Goal: Task Accomplishment & Management: Manage account settings

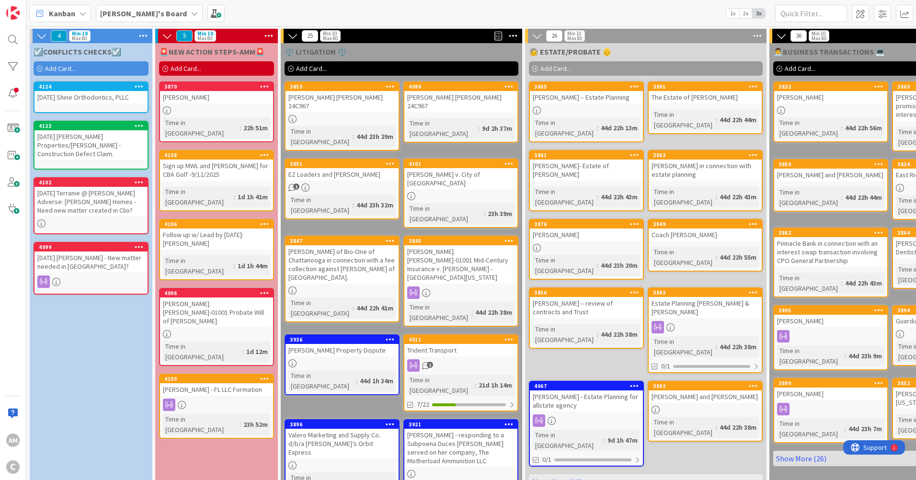
click at [63, 66] on span "Add Card..." at bounding box center [60, 68] width 31 height 9
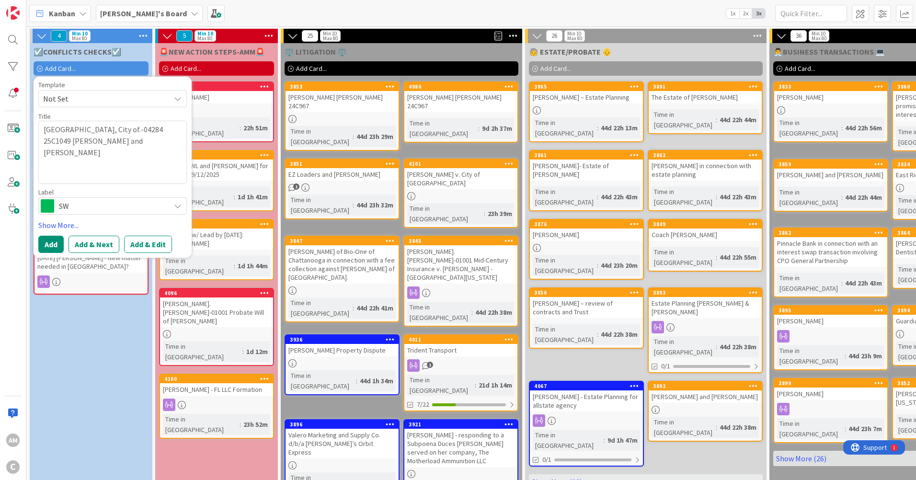
type textarea "x"
type textarea "[GEOGRAPHIC_DATA], City of.-04284 25C1049 [PERSON_NAME] and [PERSON_NAME]"
click at [57, 128] on textarea "[GEOGRAPHIC_DATA], City of.-04284 25C1049 [PERSON_NAME] and [PERSON_NAME]" at bounding box center [112, 152] width 148 height 63
click at [38, 137] on textarea "[GEOGRAPHIC_DATA], City of.-04284 25C1049 [PERSON_NAME] and [PERSON_NAME]" at bounding box center [112, 152] width 148 height 63
type textarea "x"
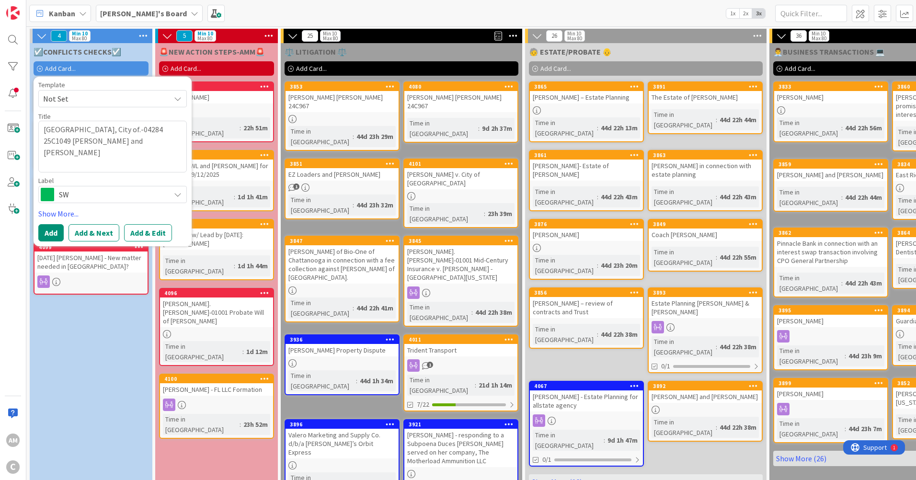
type textarea "[GEOGRAPHIC_DATA], City of.-04284 25C1049 [PERSON_NAME] and [PERSON_NAME]"
click at [95, 193] on span "SW" at bounding box center [112, 194] width 106 height 13
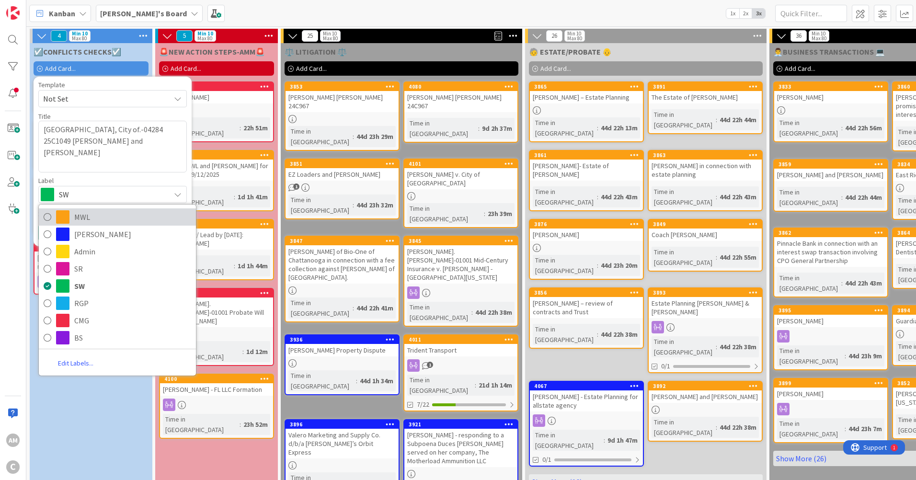
click at [85, 216] on span "MWL" at bounding box center [132, 217] width 117 height 14
type textarea "x"
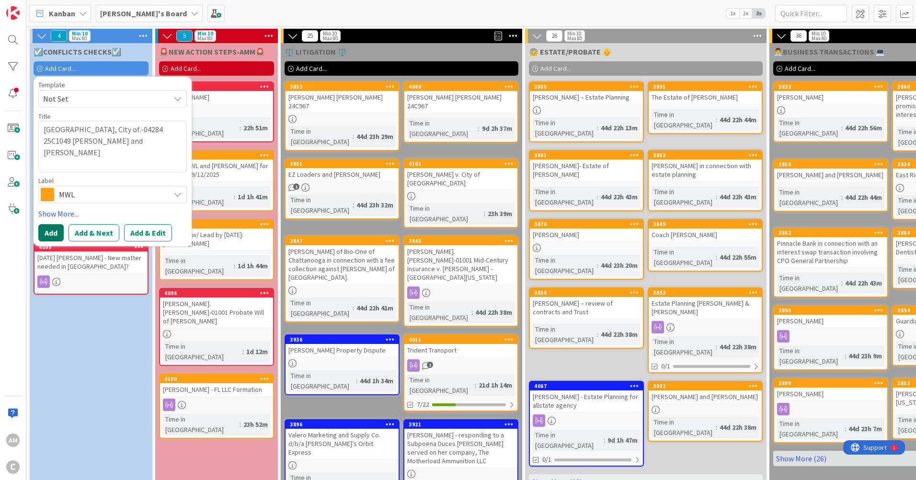
click at [56, 231] on button "Add" at bounding box center [50, 232] width 25 height 17
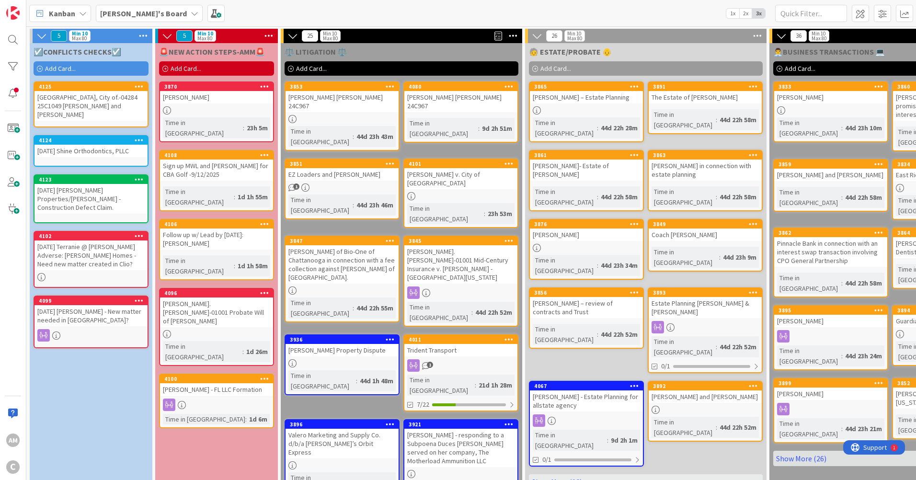
drag, startPoint x: 75, startPoint y: 110, endPoint x: 61, endPoint y: 115, distance: 14.2
click at [61, 115] on div "[GEOGRAPHIC_DATA], City of.-04284 25C1049 [PERSON_NAME] and [PERSON_NAME]" at bounding box center [90, 106] width 113 height 30
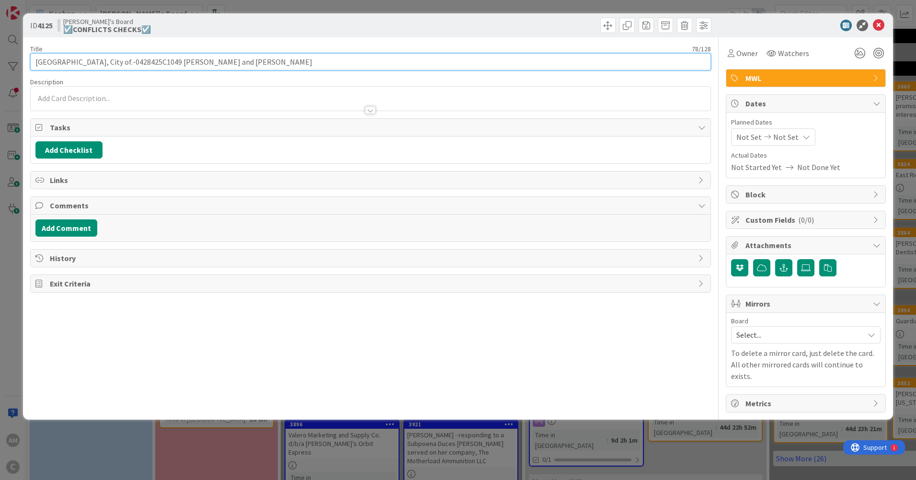
click at [37, 58] on input "[GEOGRAPHIC_DATA], City of.-0428425C1049 [PERSON_NAME] and [PERSON_NAME]" at bounding box center [370, 61] width 680 height 17
type input "[DATE] [GEOGRAPHIC_DATA], City of.-0428425C1049 [PERSON_NAME] and [PERSON_NAME]"
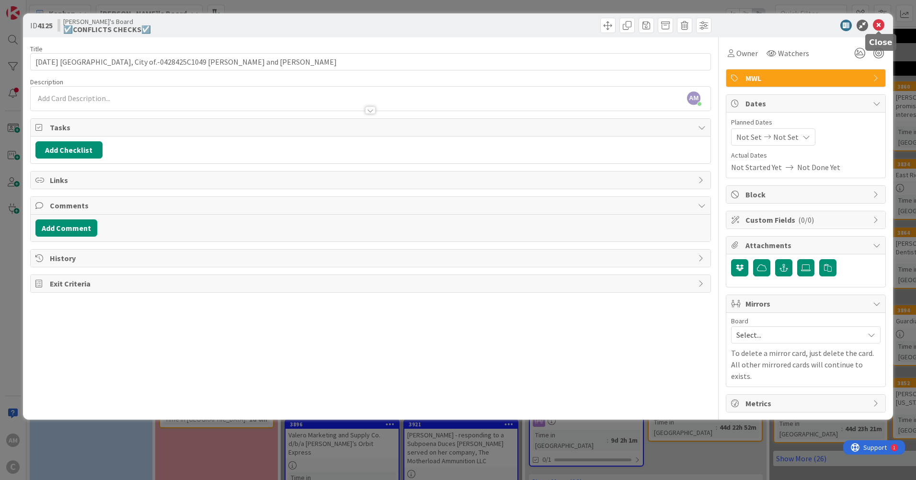
click at [884, 22] on icon at bounding box center [878, 25] width 11 height 11
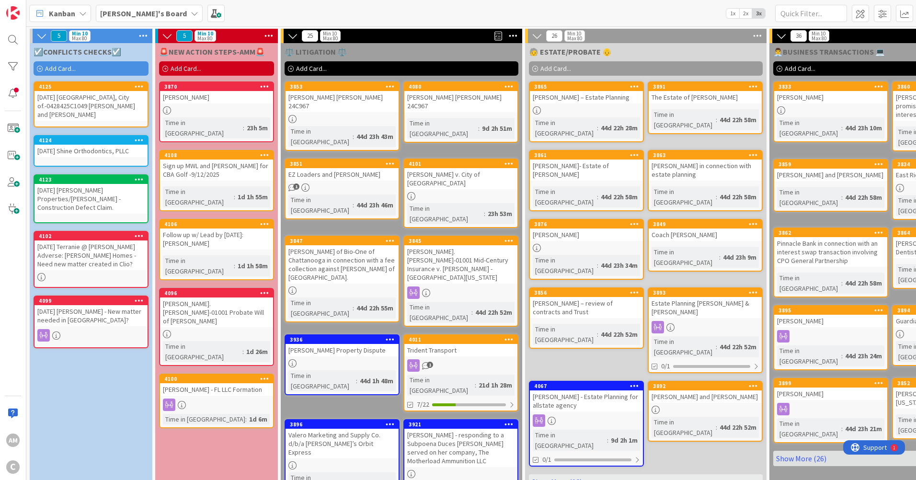
click at [62, 106] on div "[DATE] [GEOGRAPHIC_DATA], City of.-0428425C1049 [PERSON_NAME] and [PERSON_NAME]" at bounding box center [90, 106] width 113 height 30
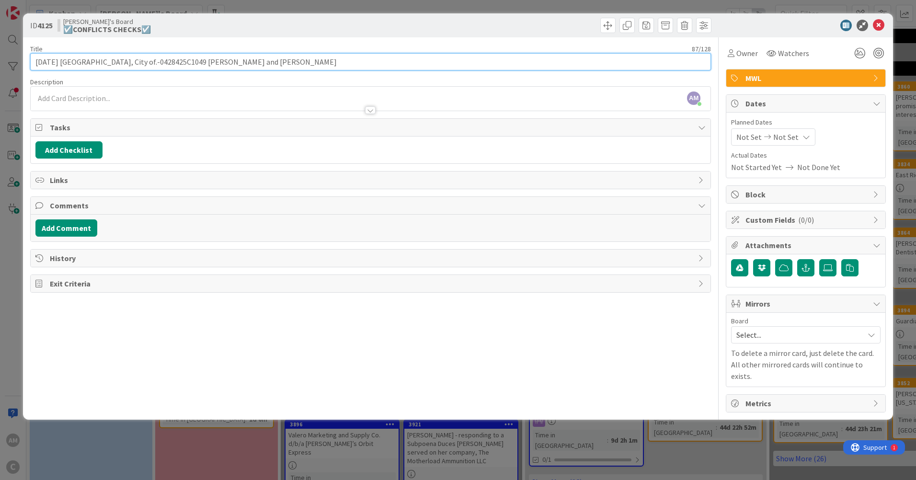
click at [152, 62] on input "[DATE] [GEOGRAPHIC_DATA], City of.-0428425C1049 [PERSON_NAME] and [PERSON_NAME]" at bounding box center [370, 61] width 680 height 17
type input "[DATE] [GEOGRAPHIC_DATA], City of.-04284: 25C1049 [PERSON_NAME] and [PERSON_NAM…"
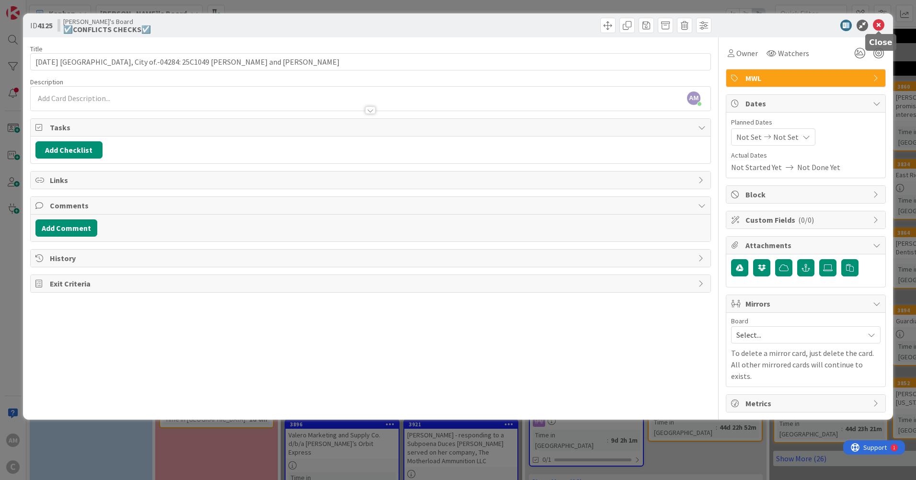
click at [882, 25] on icon at bounding box center [878, 25] width 11 height 11
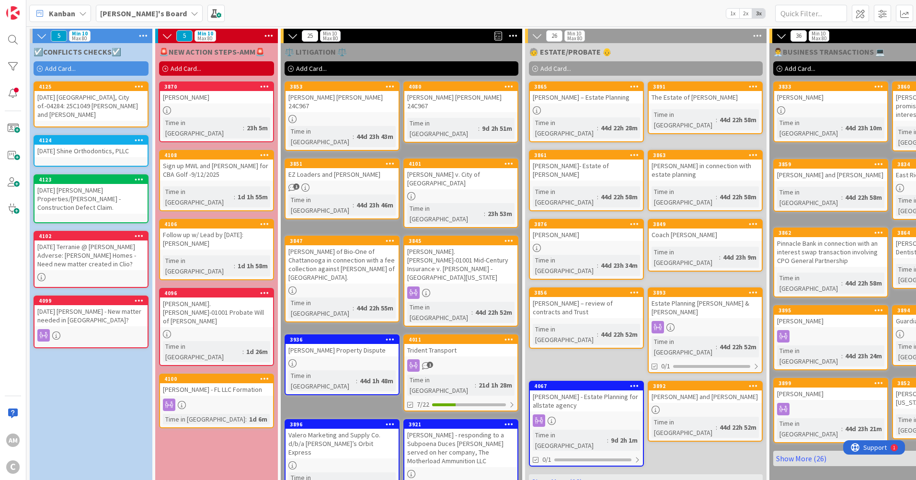
scroll to position [0, 572]
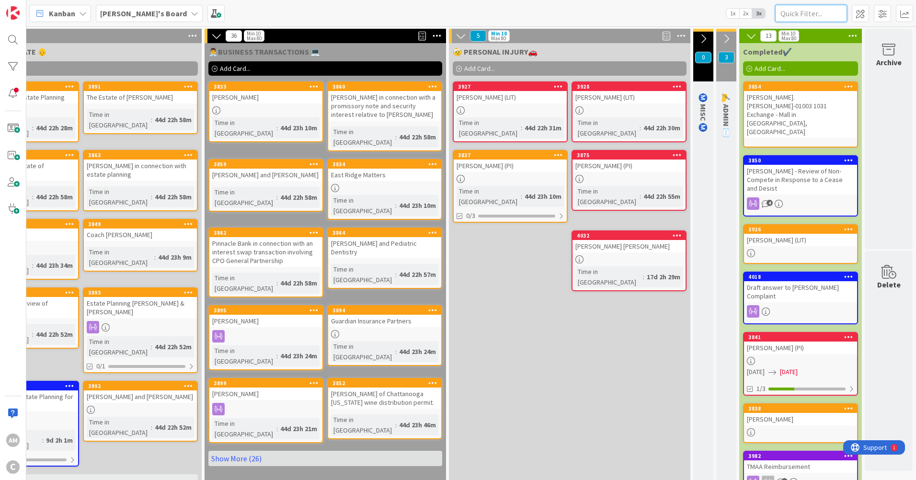
click at [803, 19] on input "text" at bounding box center [811, 13] width 72 height 17
type input "[PERSON_NAME]"
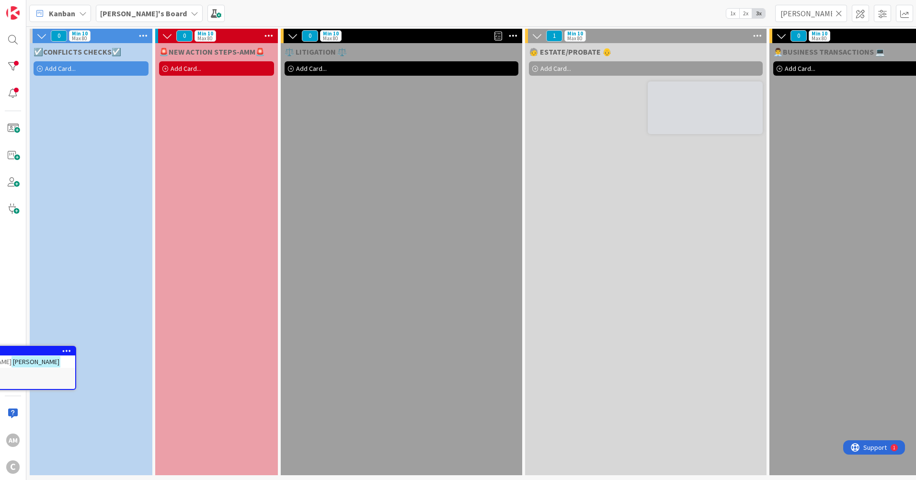
scroll to position [3, 0]
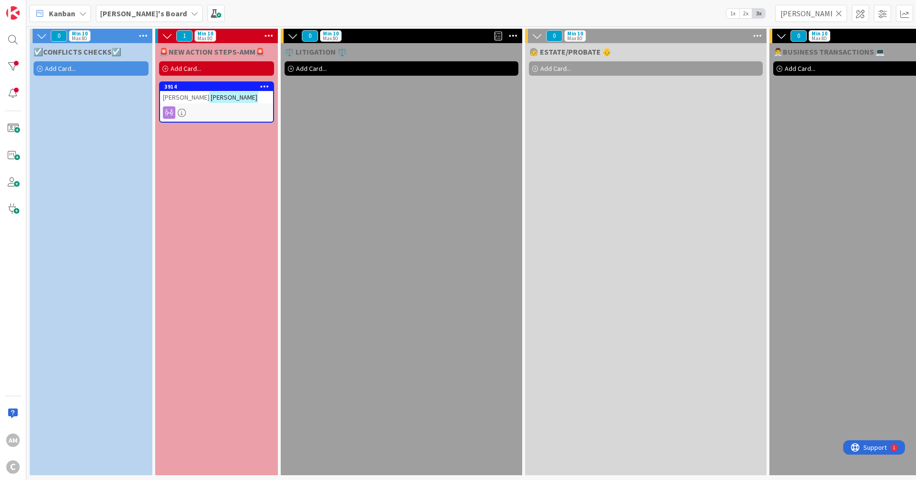
click at [257, 98] on div "[PERSON_NAME]" at bounding box center [216, 97] width 113 height 12
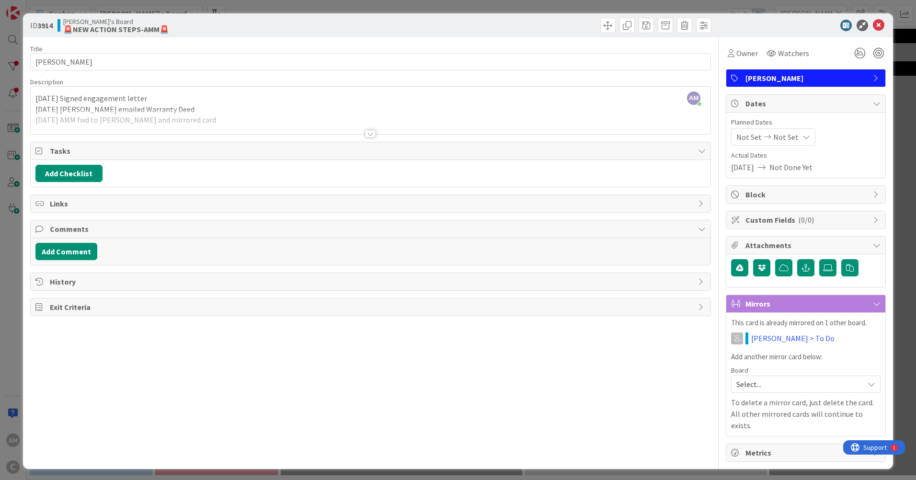
click at [197, 114] on div at bounding box center [371, 122] width 680 height 24
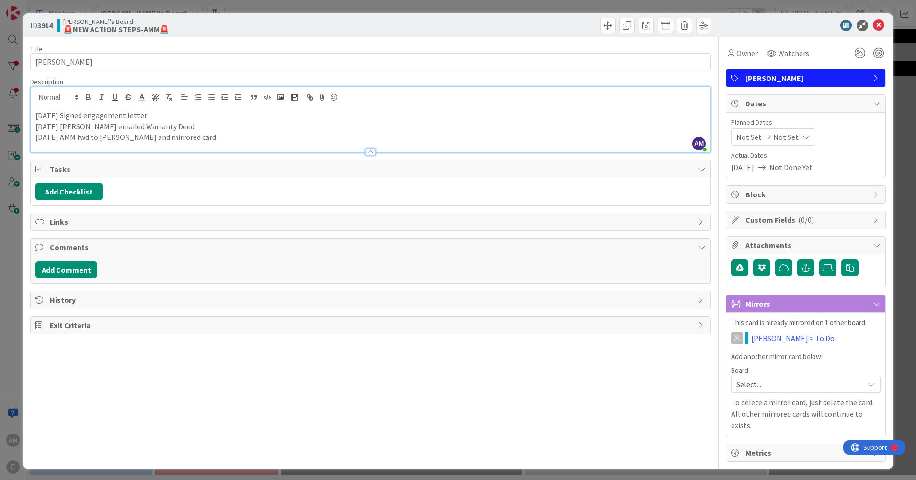
drag, startPoint x: 216, startPoint y: 130, endPoint x: 242, endPoint y: 160, distance: 39.7
click at [217, 130] on p "[DATE] [PERSON_NAME] emailed Warranty Deed" at bounding box center [370, 126] width 670 height 11
click at [242, 141] on p "[DATE] AMM fwd to [PERSON_NAME] and mirrored card" at bounding box center [370, 137] width 670 height 11
click at [875, 20] on icon at bounding box center [878, 25] width 11 height 11
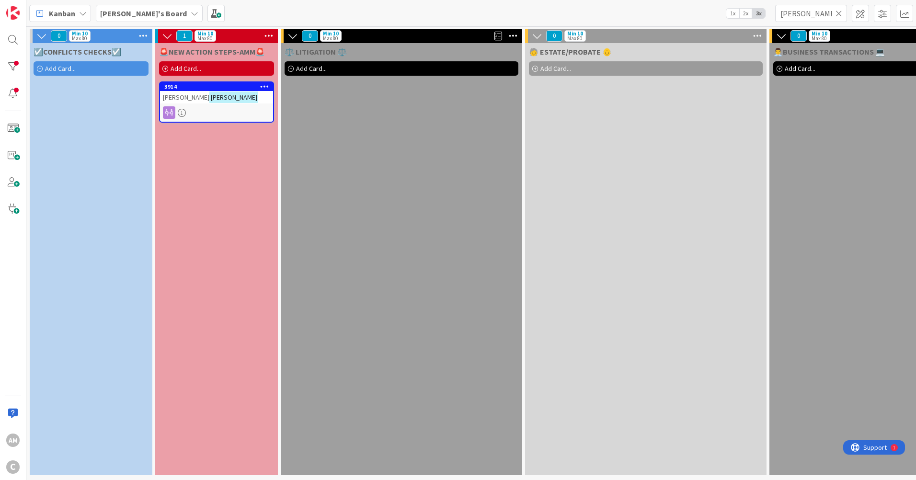
click at [841, 13] on icon at bounding box center [838, 13] width 7 height 9
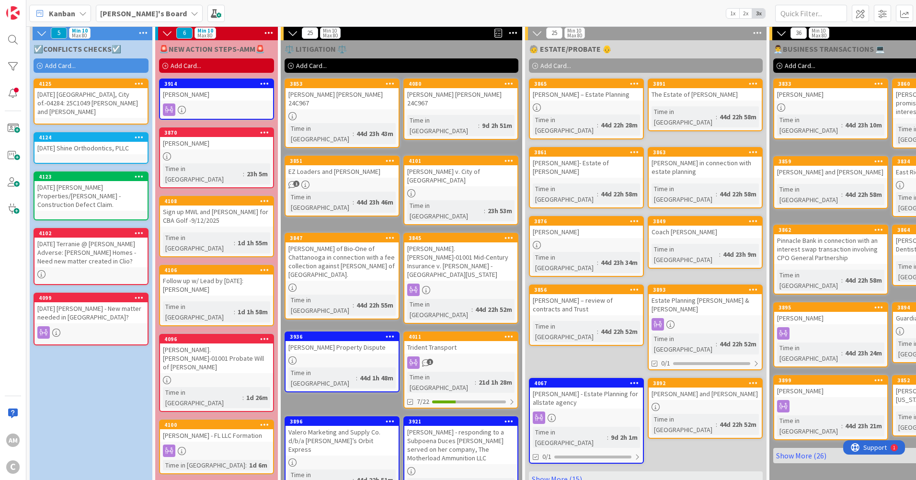
click at [150, 13] on div "[PERSON_NAME]'s Board" at bounding box center [149, 13] width 107 height 17
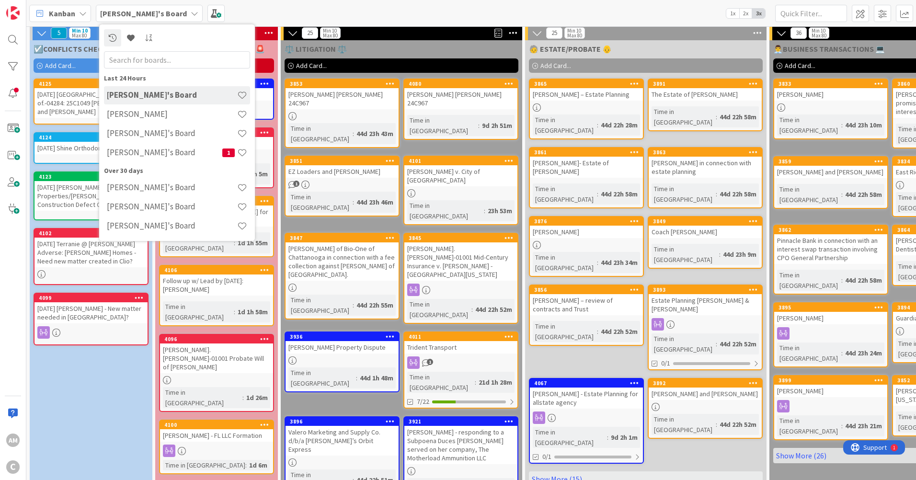
click at [136, 147] on div "[PERSON_NAME]'s Board 1" at bounding box center [177, 153] width 146 height 18
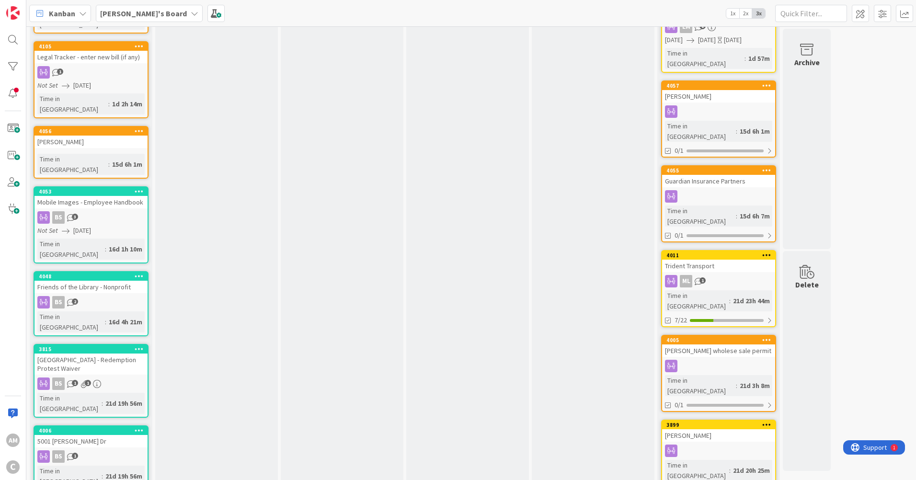
scroll to position [335, 0]
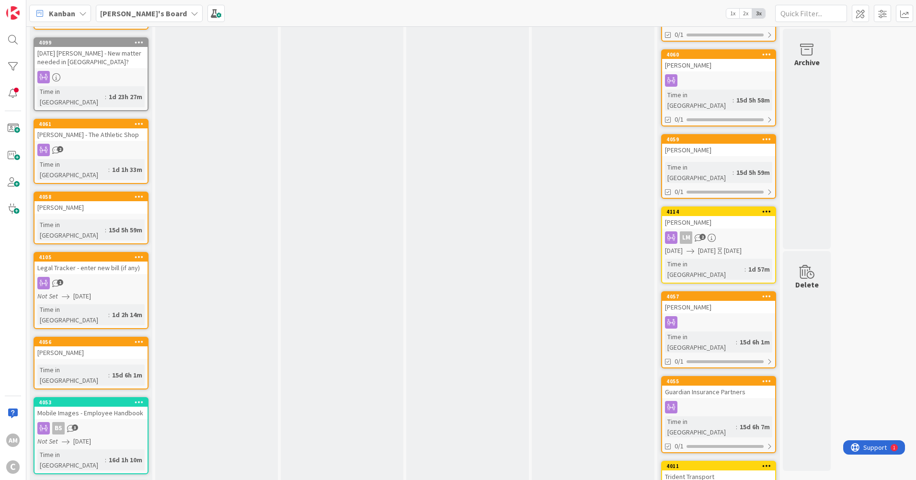
scroll to position [104, 0]
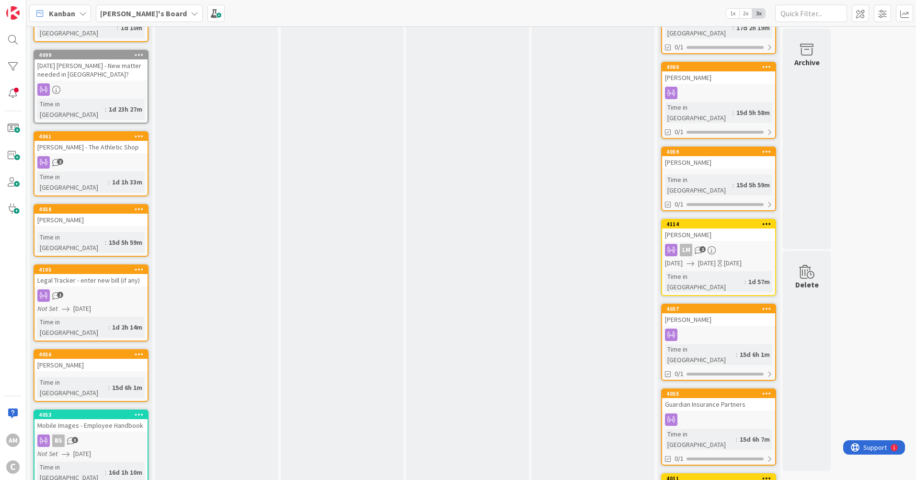
click at [138, 16] on b "[PERSON_NAME]'s Board" at bounding box center [143, 14] width 87 height 10
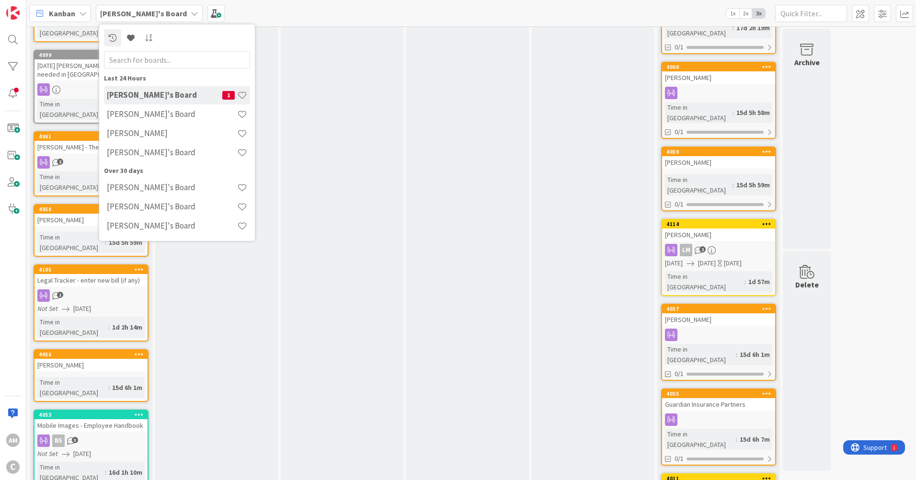
click at [138, 115] on h4 "[PERSON_NAME]'s Board" at bounding box center [172, 114] width 130 height 10
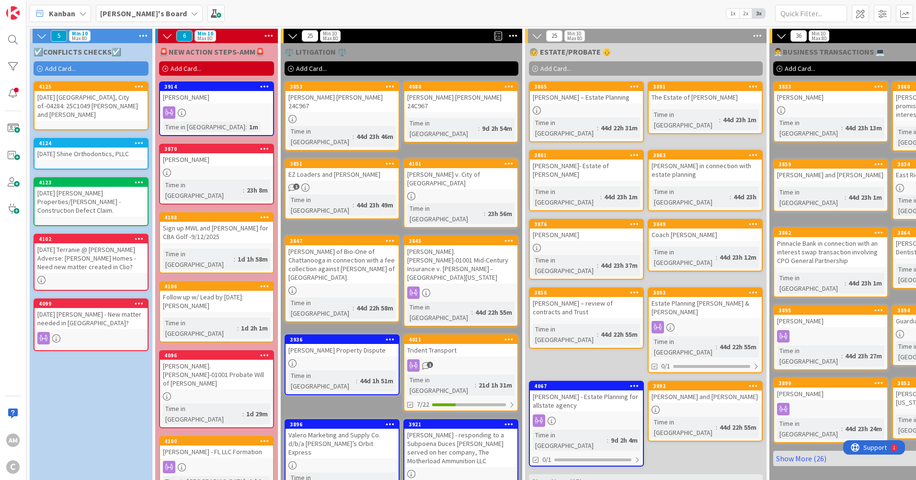
click at [102, 110] on div "[DATE] [GEOGRAPHIC_DATA], City of.-04284: 25C1049 [PERSON_NAME] and [PERSON_NAM…" at bounding box center [90, 106] width 113 height 30
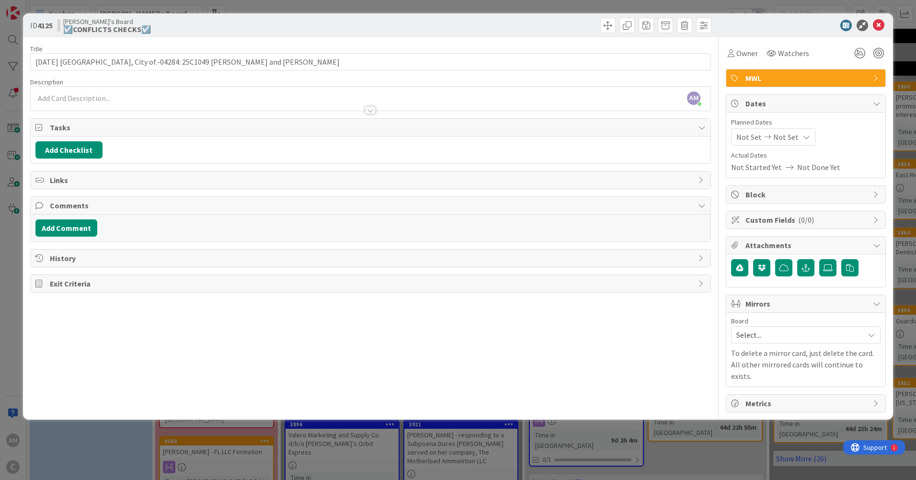
click at [839, 304] on span "Mirrors" at bounding box center [806, 303] width 123 height 11
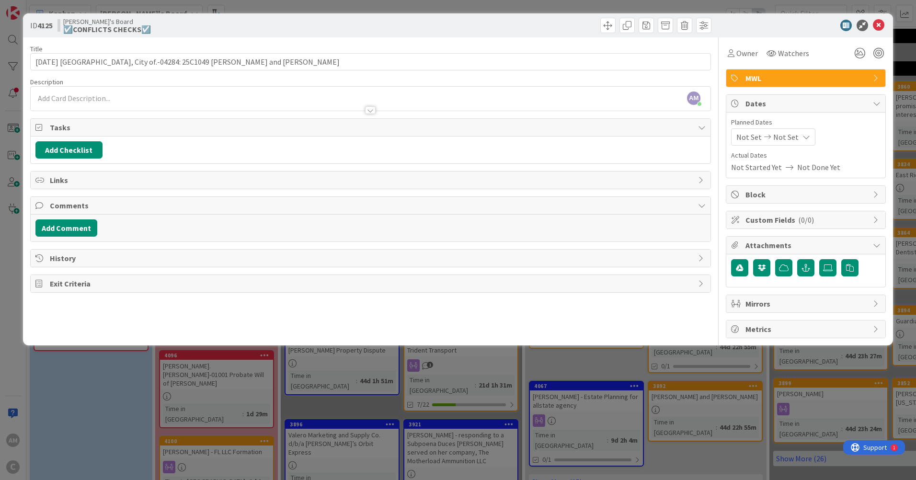
click at [839, 304] on span "Mirrors" at bounding box center [806, 303] width 123 height 11
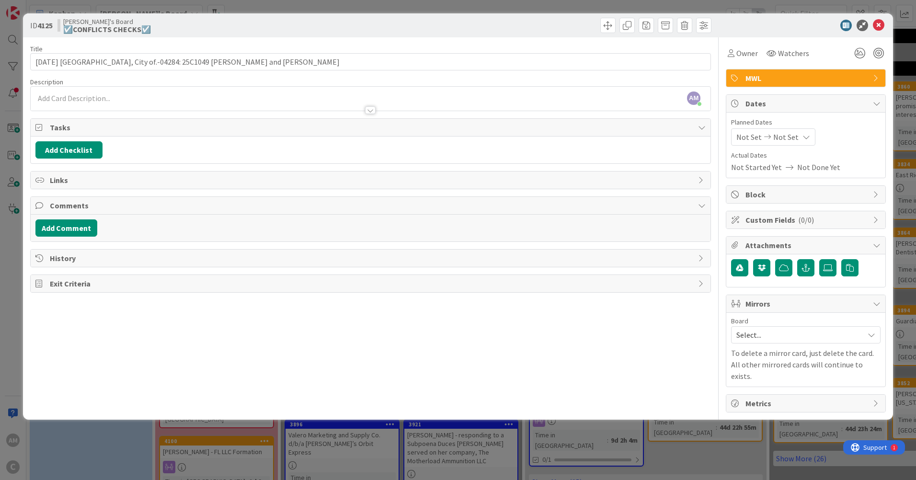
click at [816, 335] on span "Select..." at bounding box center [797, 334] width 123 height 13
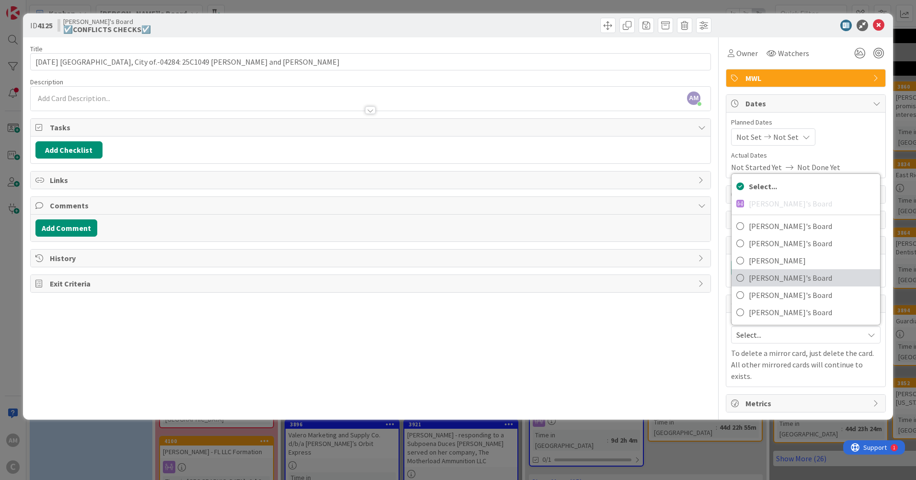
click at [794, 279] on span "[PERSON_NAME]'s Board" at bounding box center [811, 278] width 126 height 14
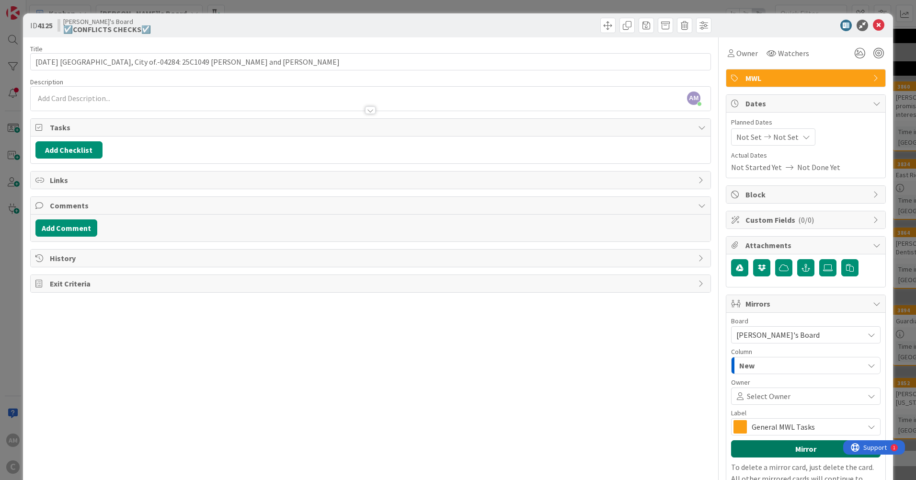
click at [800, 452] on button "Mirror" at bounding box center [805, 448] width 149 height 17
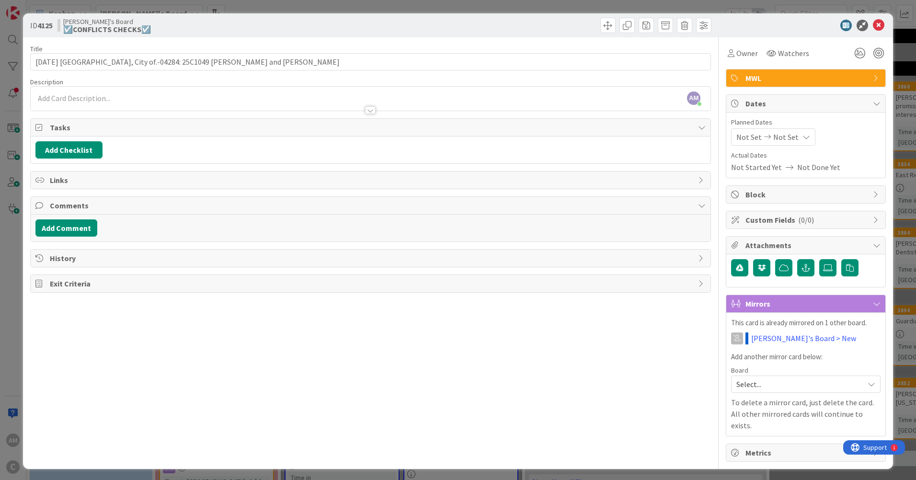
click at [873, 386] on icon at bounding box center [871, 384] width 8 height 8
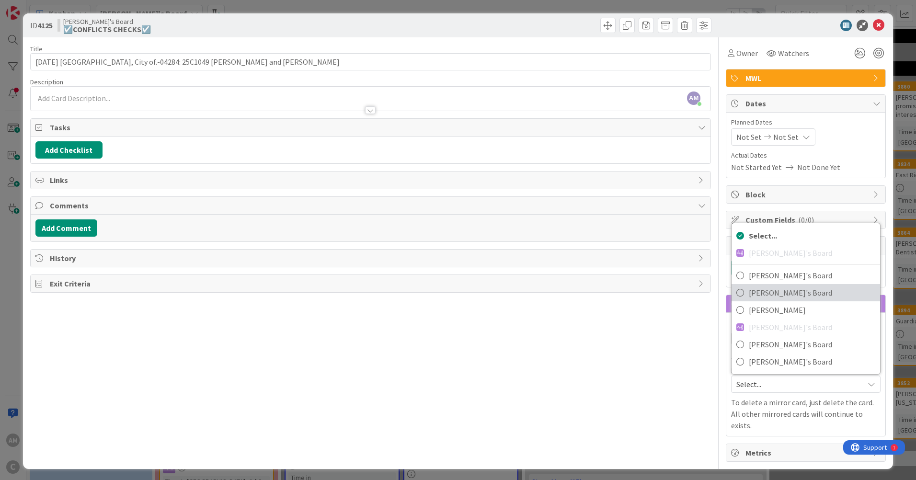
click at [798, 296] on span "[PERSON_NAME]'s Board" at bounding box center [811, 292] width 126 height 14
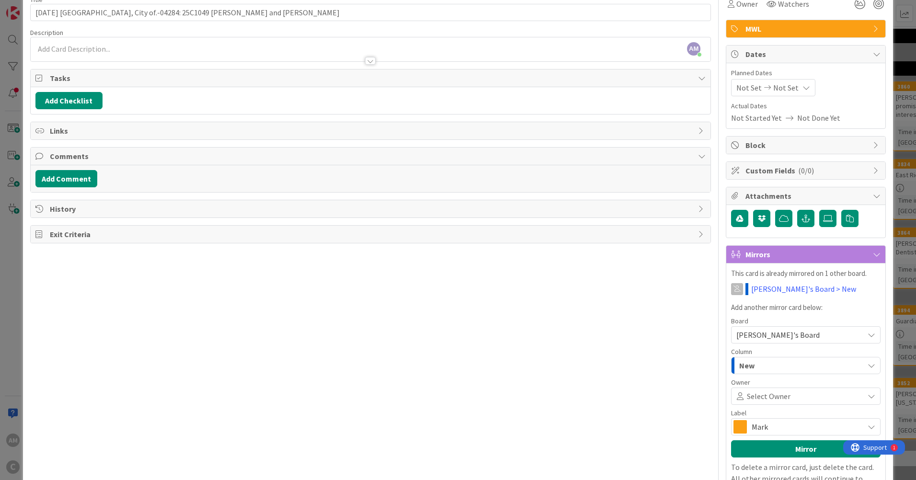
scroll to position [96, 0]
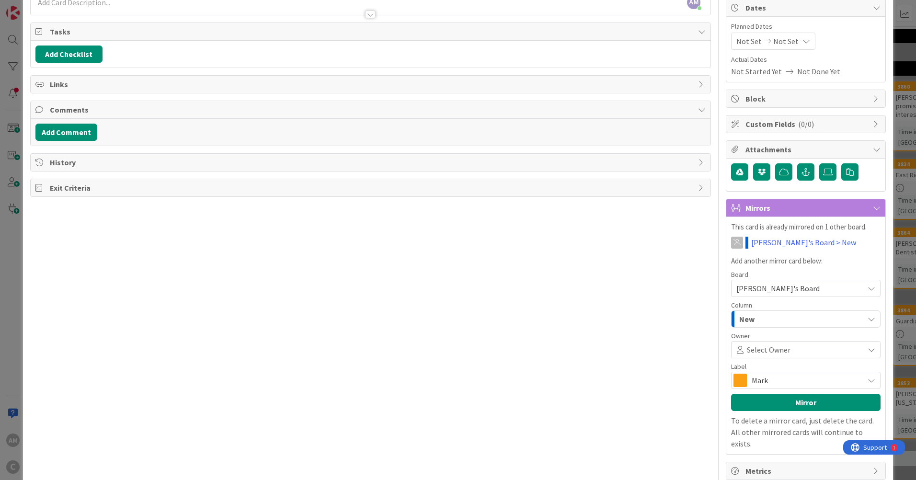
click at [867, 321] on icon "button" at bounding box center [871, 319] width 8 height 8
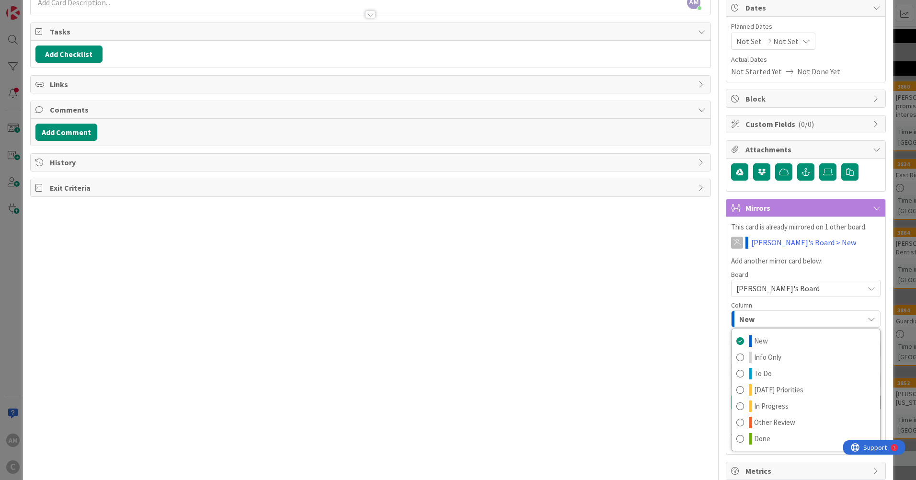
click at [867, 321] on icon "button" at bounding box center [871, 319] width 8 height 8
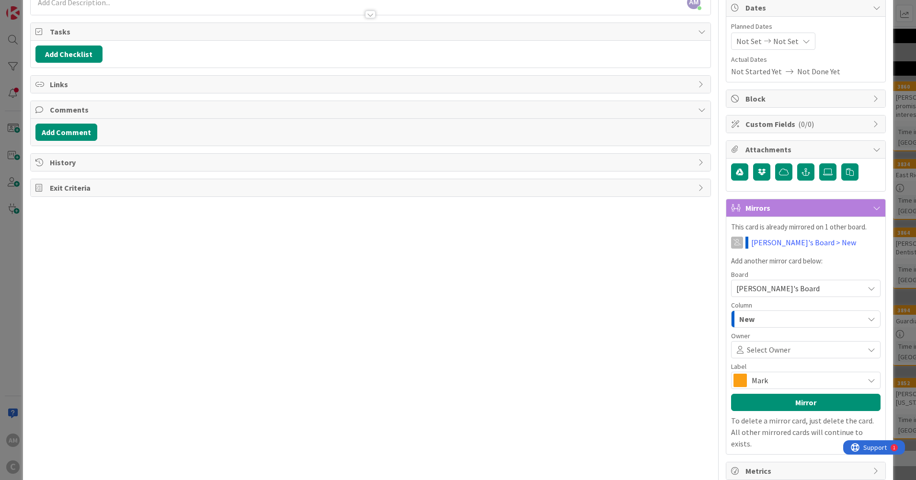
scroll to position [0, 0]
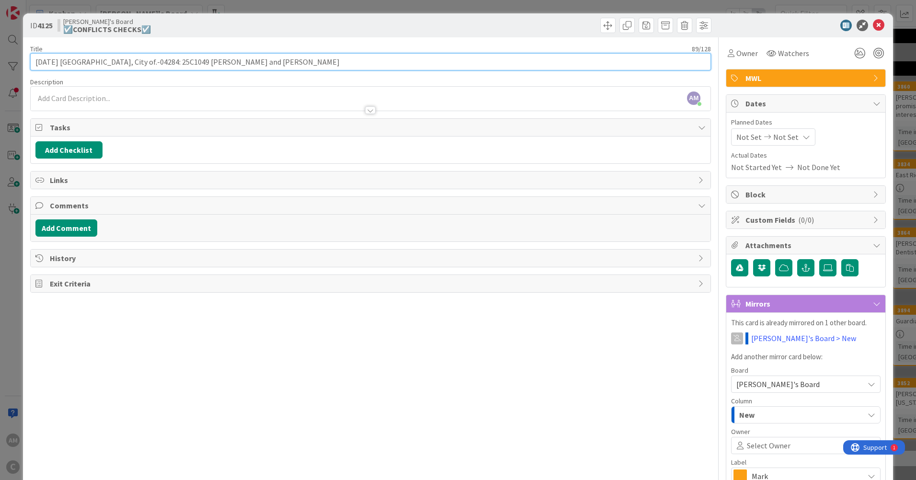
click at [373, 58] on input "[DATE] [GEOGRAPHIC_DATA], City of.-04284: 25C1049 [PERSON_NAME] and [PERSON_NAM…" at bounding box center [370, 61] width 680 height 17
type input "[DATE] [GEOGRAPHIC_DATA], City of.-04284: 25C1049 [PERSON_NAME] and [PERSON_NAM…"
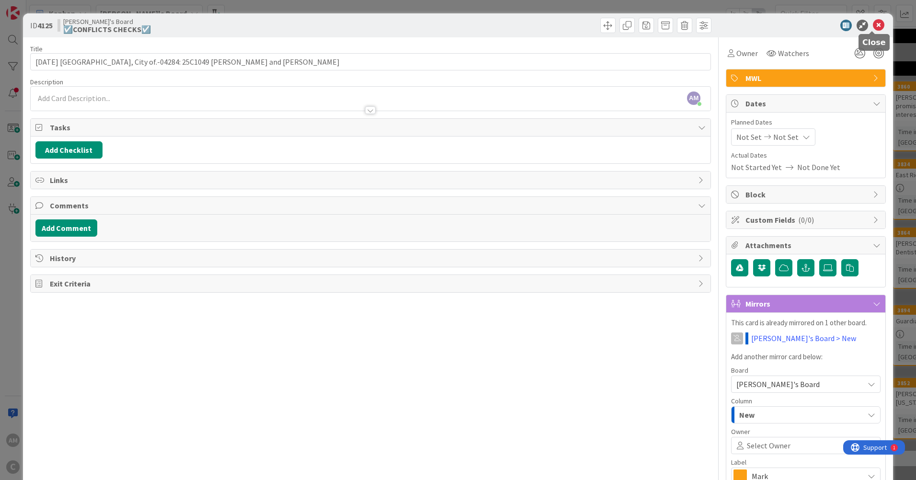
click at [873, 25] on icon at bounding box center [878, 25] width 11 height 11
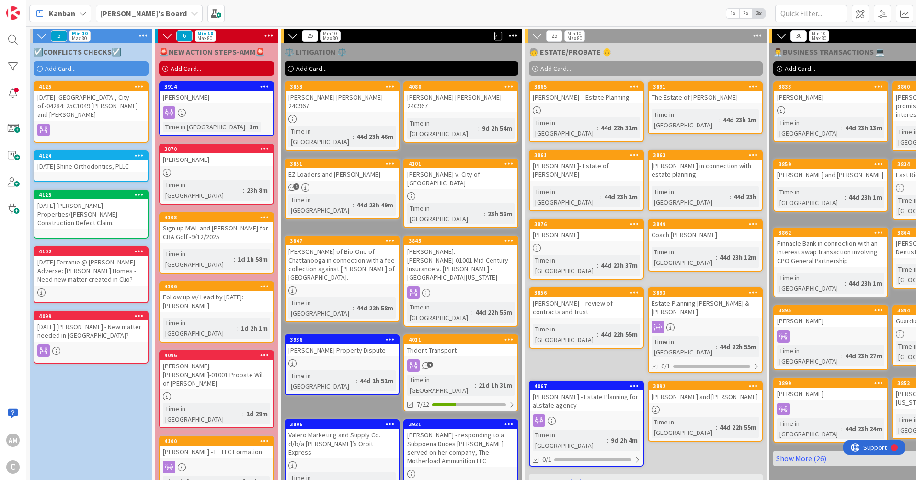
click at [100, 391] on div "☑️CONFLICTS CHECKS☑️ Add Card... 4125 [DATE] [GEOGRAPHIC_DATA], City of.-04284:…" at bounding box center [91, 367] width 123 height 649
click at [135, 12] on b "[PERSON_NAME]'s Board" at bounding box center [143, 14] width 87 height 10
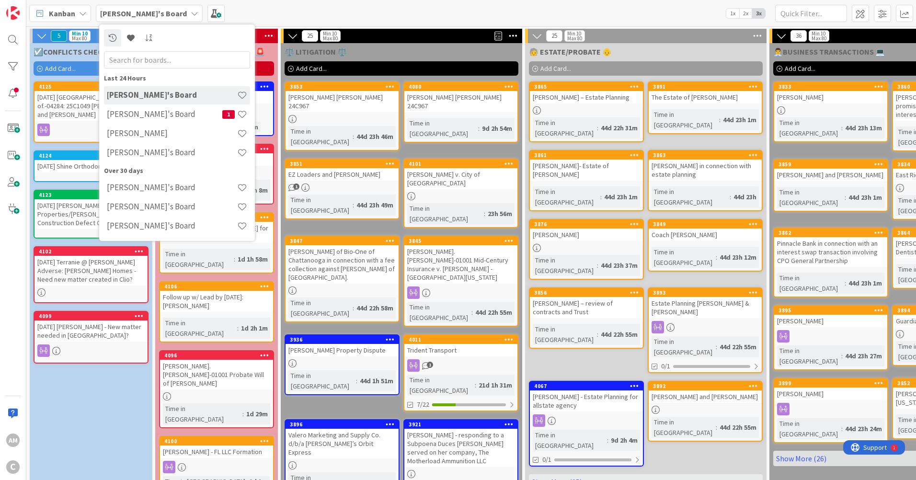
drag, startPoint x: 145, startPoint y: 118, endPoint x: 155, endPoint y: 113, distance: 10.7
click at [145, 120] on div "[PERSON_NAME]'s Board 1" at bounding box center [177, 114] width 146 height 18
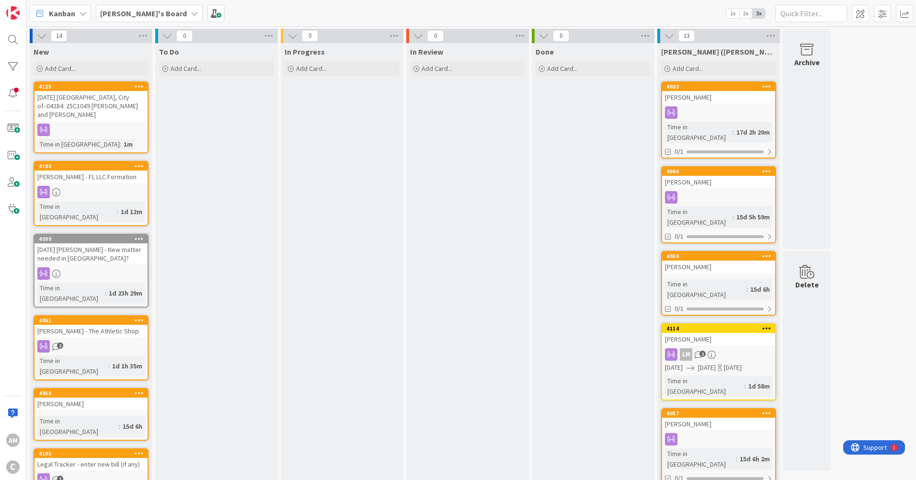
click at [121, 15] on b "[PERSON_NAME]'s Board" at bounding box center [143, 14] width 87 height 10
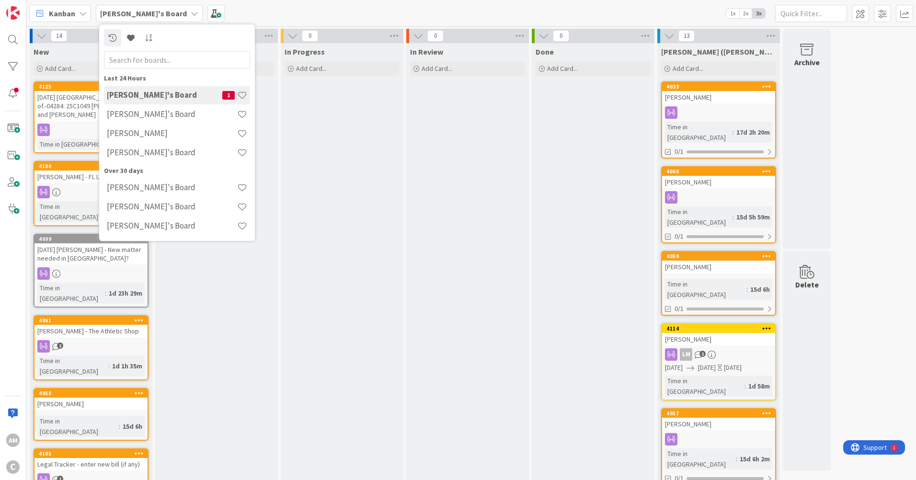
click at [120, 121] on div "[PERSON_NAME]'s Board" at bounding box center [177, 114] width 146 height 18
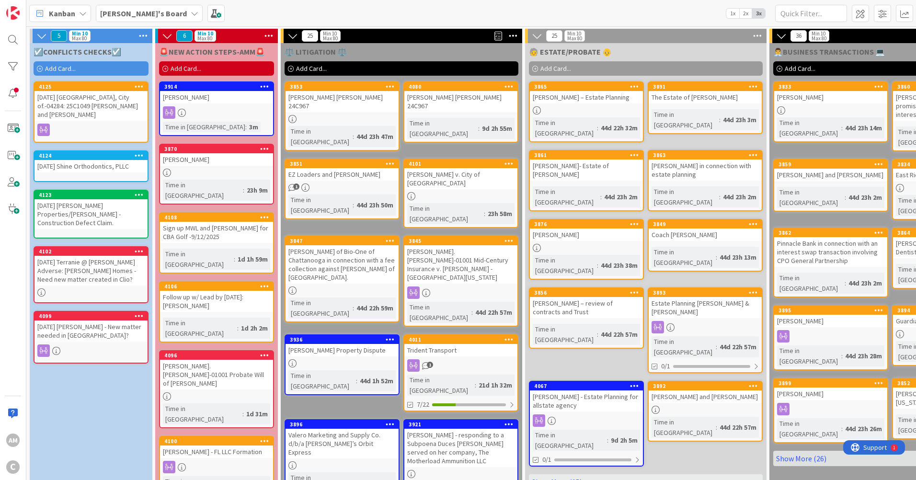
click at [138, 217] on div "[DATE] [PERSON_NAME] Properties/[PERSON_NAME] - Construction Defect Claim." at bounding box center [90, 214] width 113 height 30
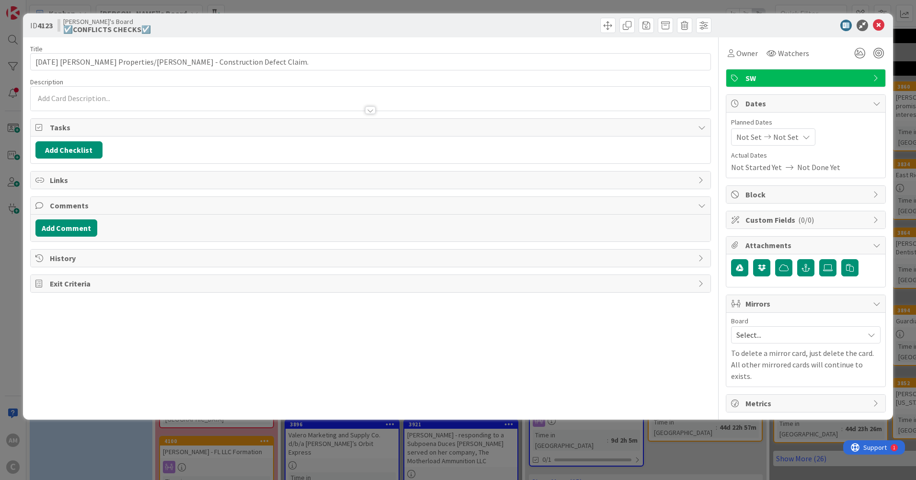
click at [790, 306] on span "Mirrors" at bounding box center [806, 303] width 123 height 11
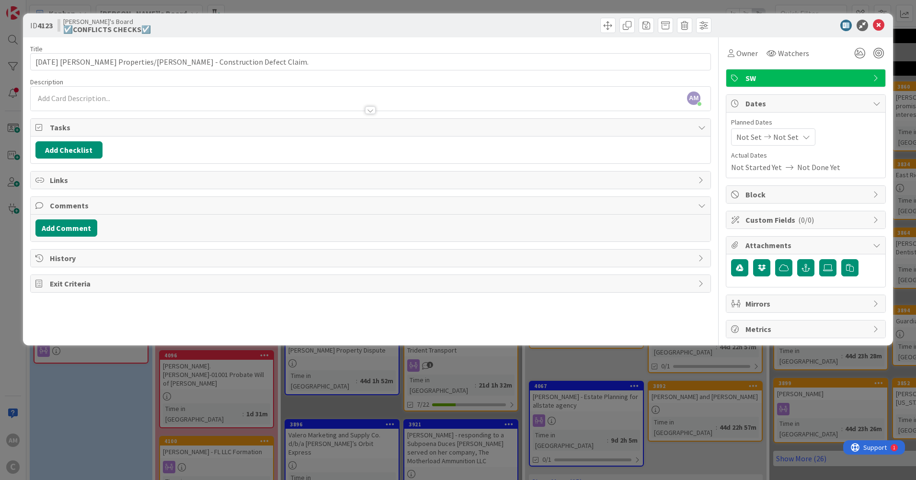
click at [790, 306] on span "Mirrors" at bounding box center [806, 303] width 123 height 11
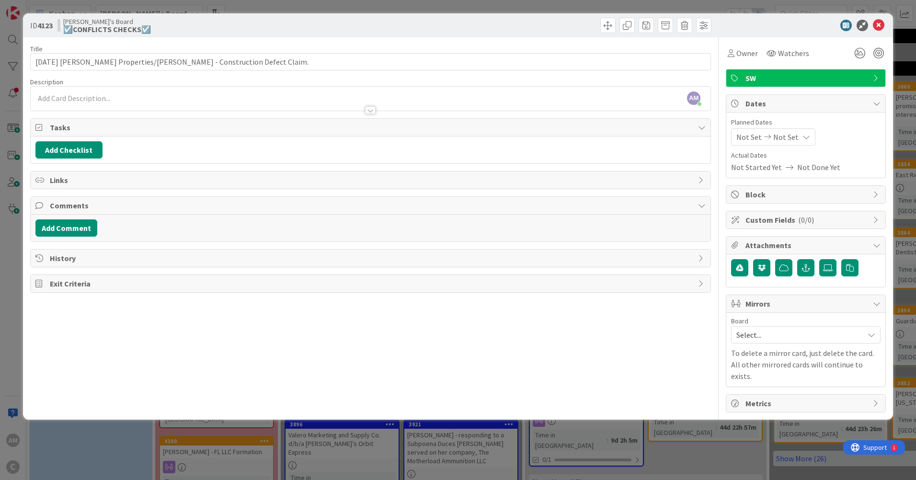
click at [782, 333] on span "Select..." at bounding box center [797, 334] width 123 height 13
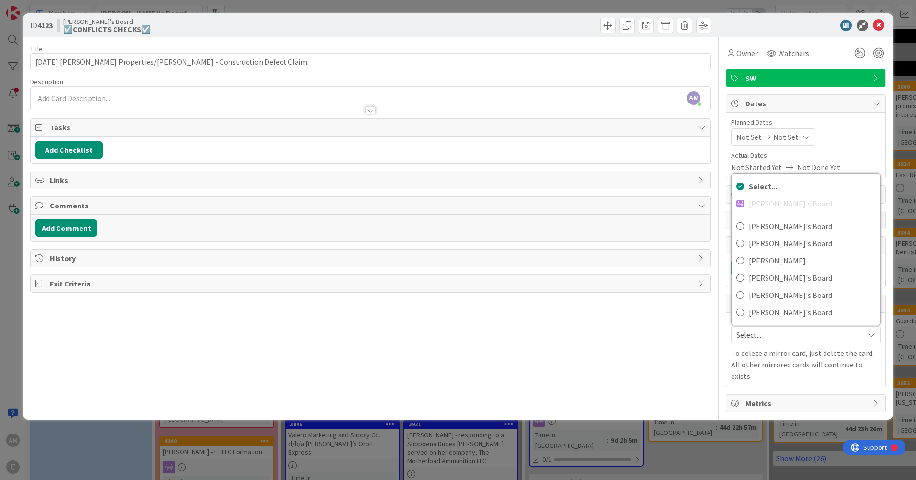
click at [782, 333] on span "Select..." at bounding box center [797, 334] width 123 height 13
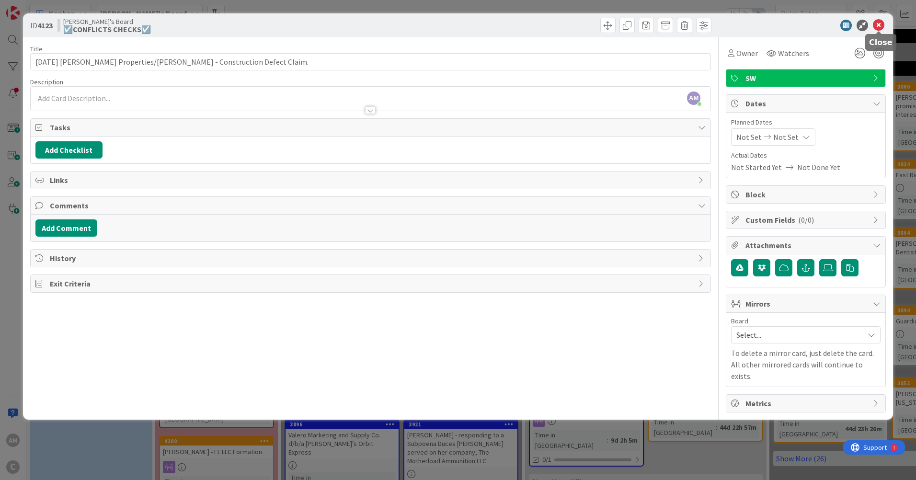
click at [877, 22] on icon at bounding box center [878, 25] width 11 height 11
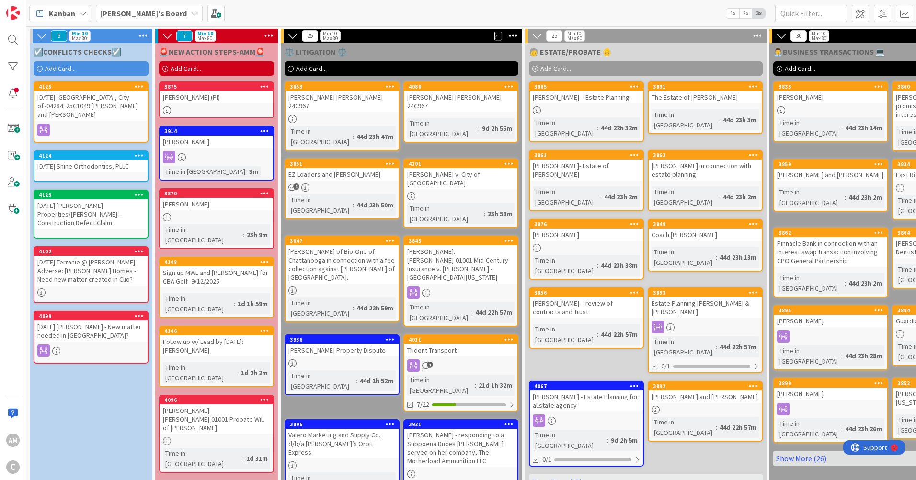
click at [248, 105] on link "3875 [PERSON_NAME] (PI)" at bounding box center [216, 99] width 115 height 37
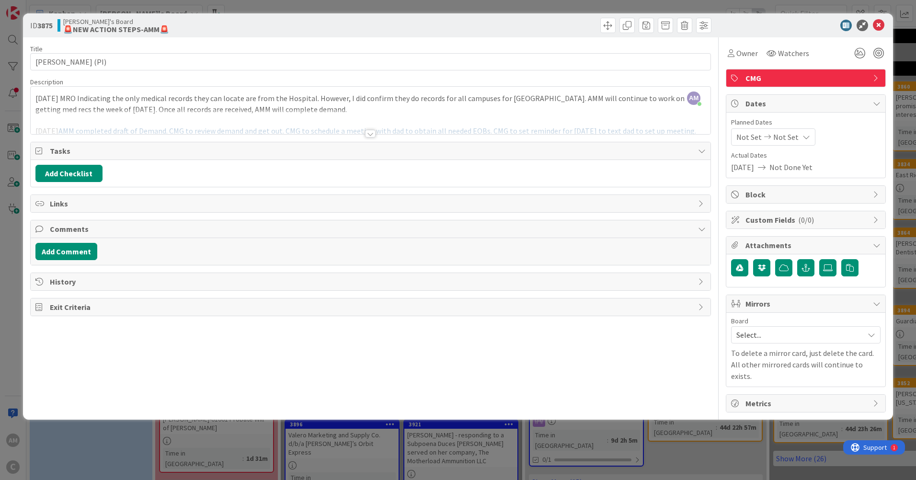
click at [369, 133] on div at bounding box center [370, 134] width 11 height 8
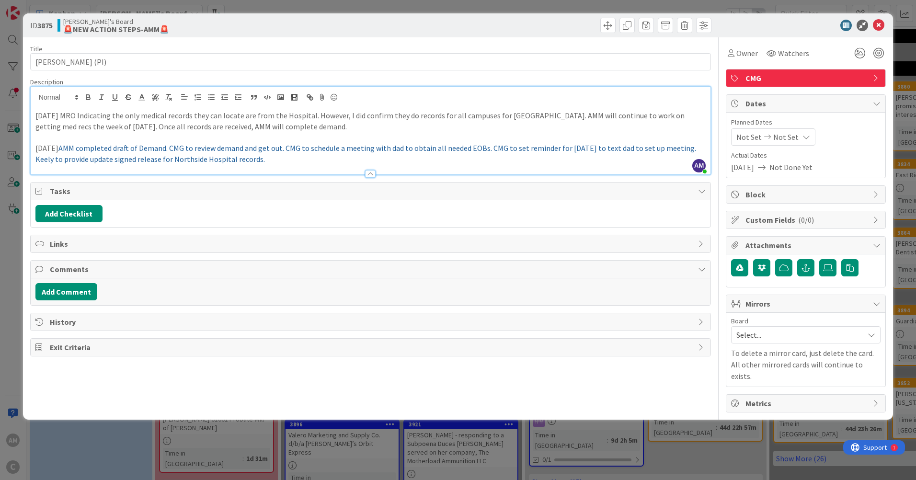
click at [80, 146] on span "AMM completed draft of Demand. CMG to review demand and get out. CMG to schedul…" at bounding box center [366, 153] width 662 height 21
click at [34, 146] on div "[DATE] MRO Indicating the only medical records they can locate are from the Hos…" at bounding box center [371, 141] width 680 height 66
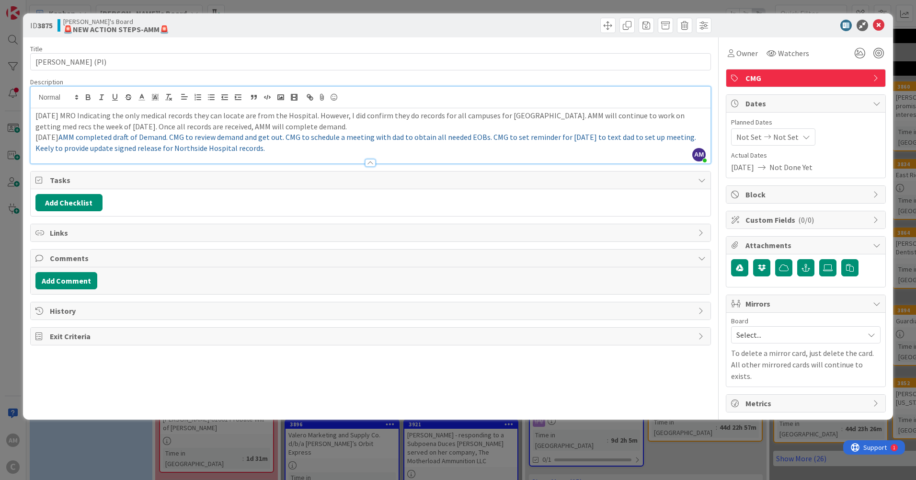
click at [292, 156] on div at bounding box center [371, 158] width 680 height 10
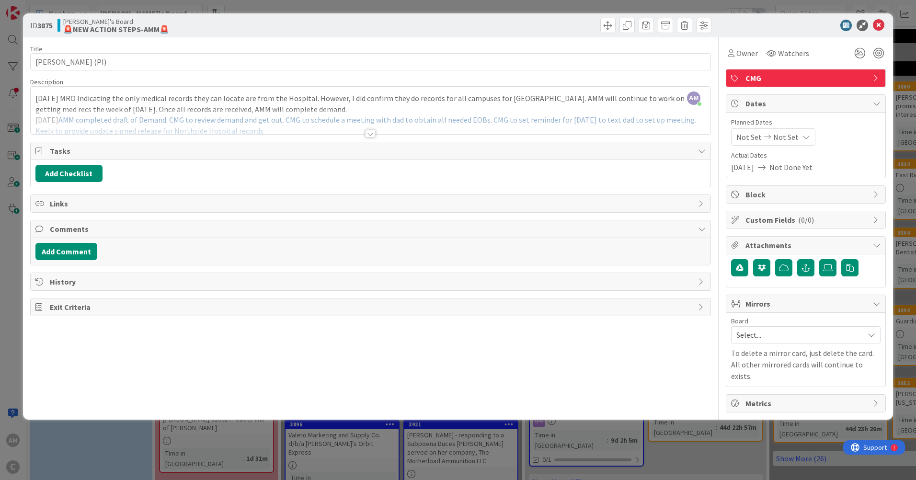
click at [372, 135] on div at bounding box center [370, 134] width 11 height 8
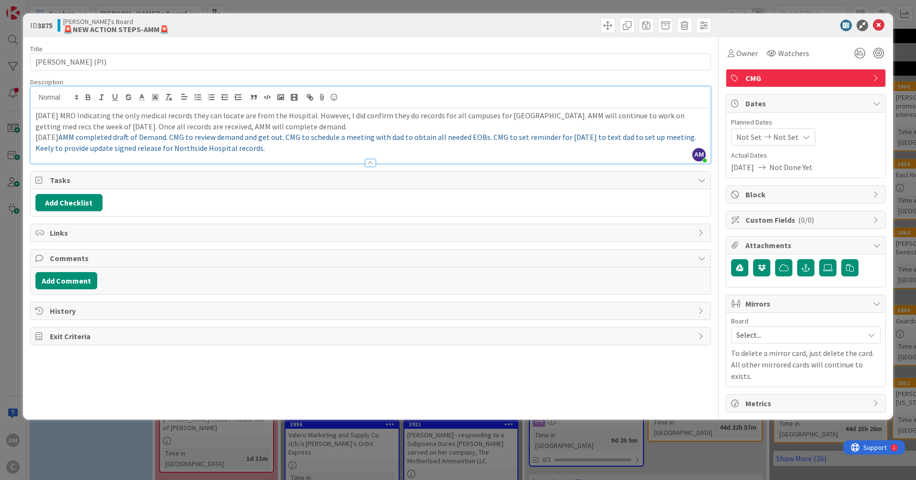
click at [319, 147] on p "[DATE] AMM completed draft of Demand. CMG to review demand and get out. CMG to …" at bounding box center [370, 143] width 670 height 22
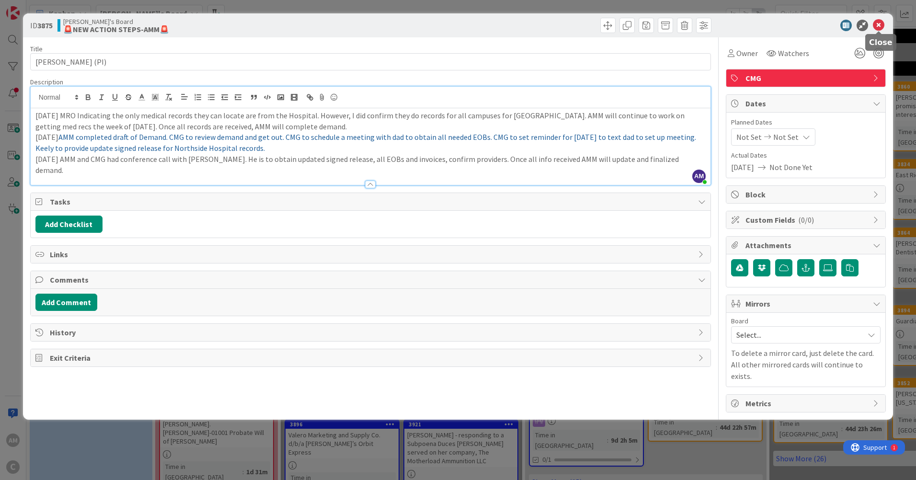
click at [880, 26] on icon at bounding box center [878, 25] width 11 height 11
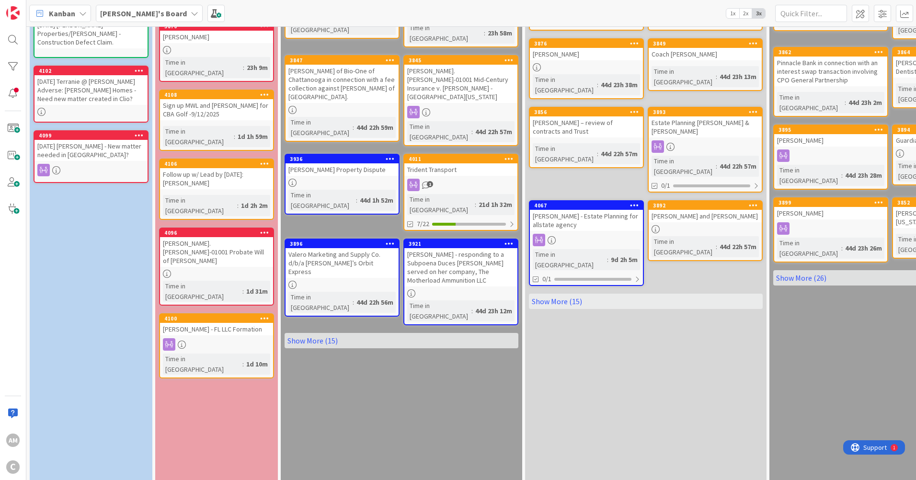
scroll to position [190, 0]
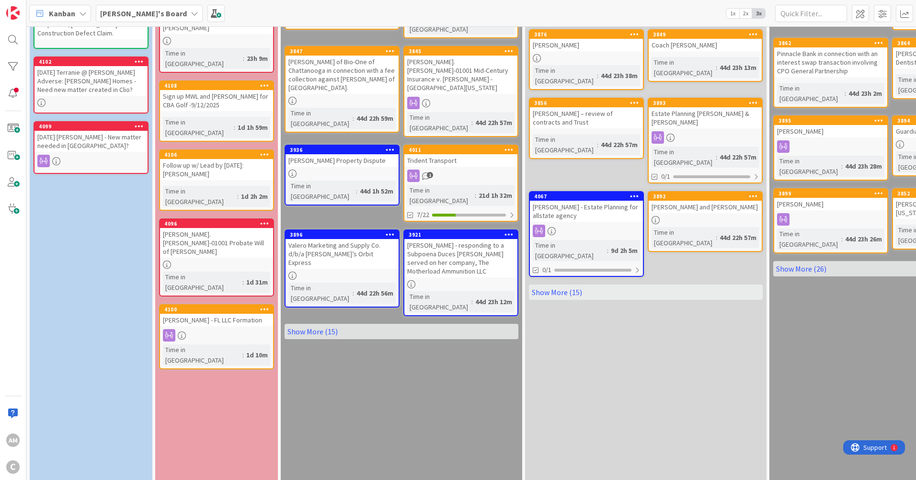
click at [236, 159] on div "Follow up w/ Lead by [DATE]: [PERSON_NAME]" at bounding box center [216, 169] width 113 height 21
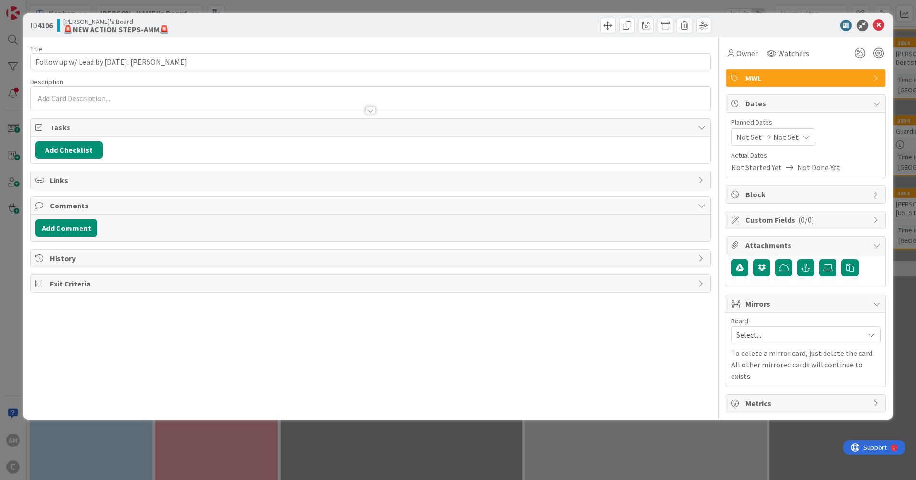
click at [52, 102] on div at bounding box center [371, 106] width 680 height 10
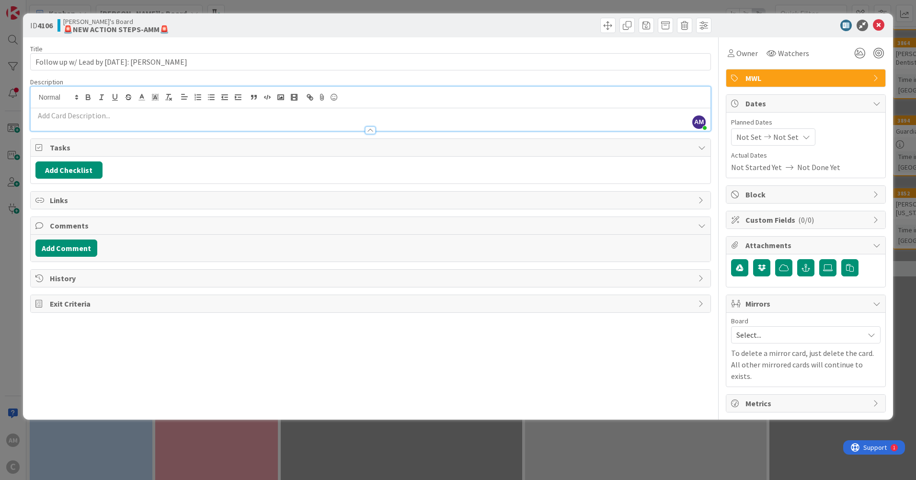
click at [94, 120] on p at bounding box center [370, 115] width 670 height 11
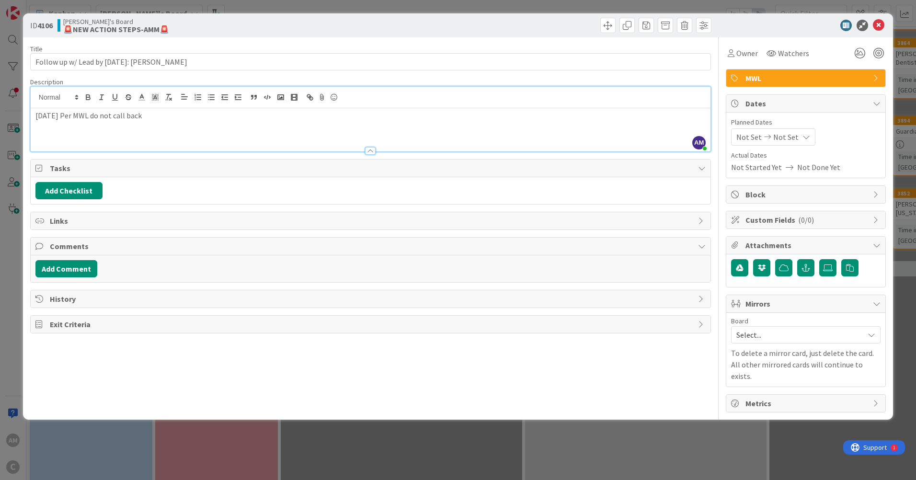
click at [878, 33] on div "ID 4106 [PERSON_NAME]'s Board 🚨NEW ACTION STEPS-AMM🚨" at bounding box center [458, 25] width 870 height 24
click at [878, 27] on icon at bounding box center [878, 25] width 11 height 11
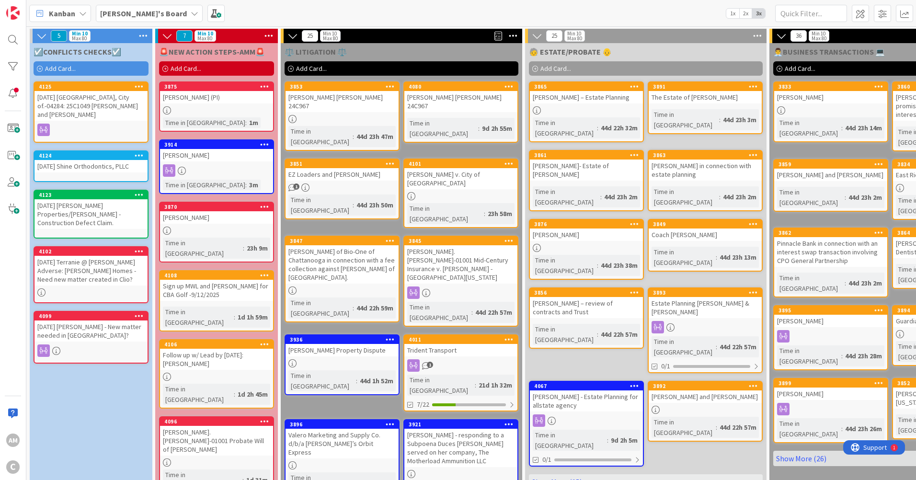
click at [242, 349] on link "4106 Follow up w/ Lead by [DATE]: [PERSON_NAME] Time in [GEOGRAPHIC_DATA] : 1d …" at bounding box center [216, 373] width 115 height 69
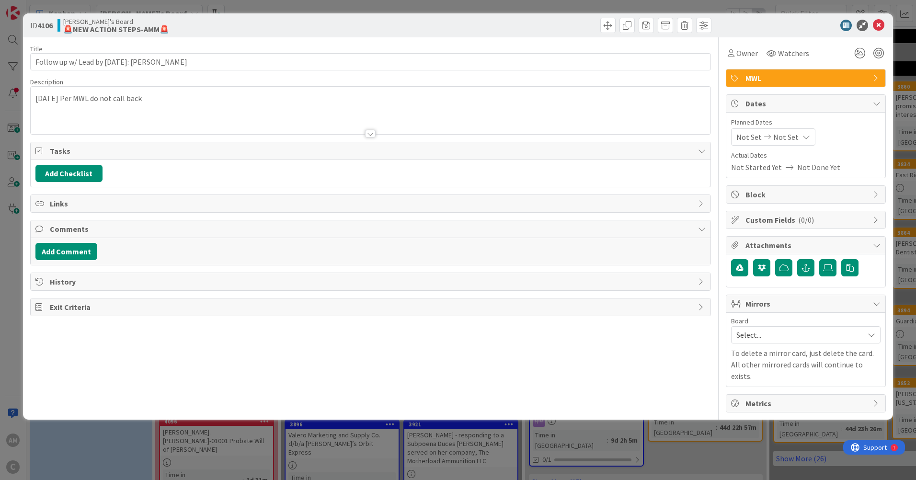
click at [242, 349] on body "AM C Kanban Amber's Board 1x 2x 3x 5 Min 10 Max 80 ☑️CONFLICTS CHECKS☑️ Add Car…" at bounding box center [458, 240] width 916 height 480
click at [879, 27] on icon at bounding box center [878, 25] width 11 height 11
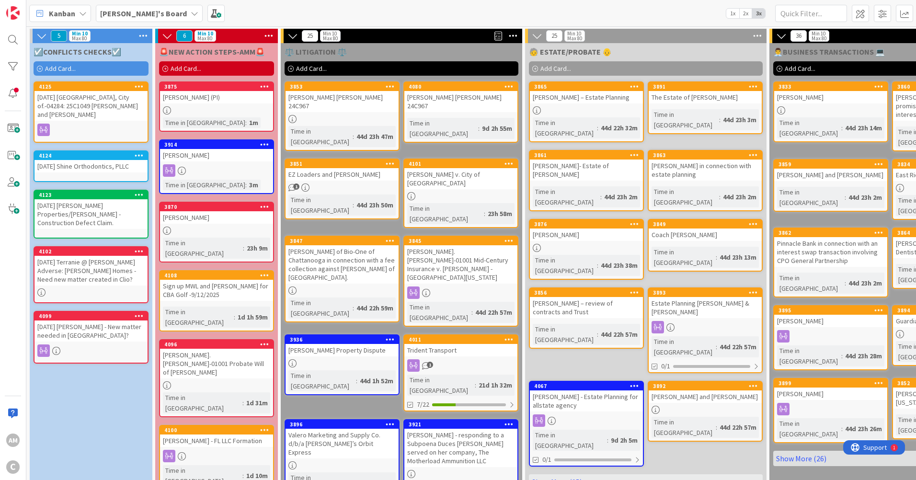
click at [227, 66] on div "Add Card..." at bounding box center [216, 68] width 115 height 14
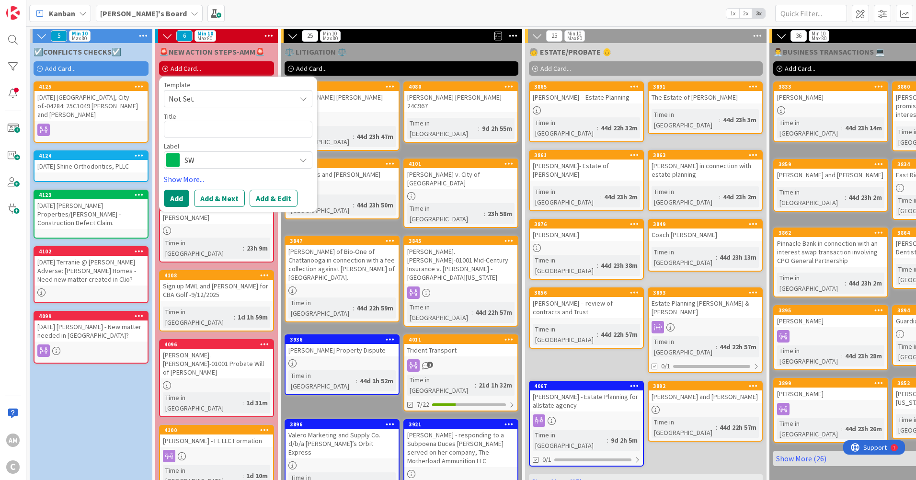
type textarea "x"
type textarea "R"
type textarea "x"
type textarea "Re"
type textarea "x"
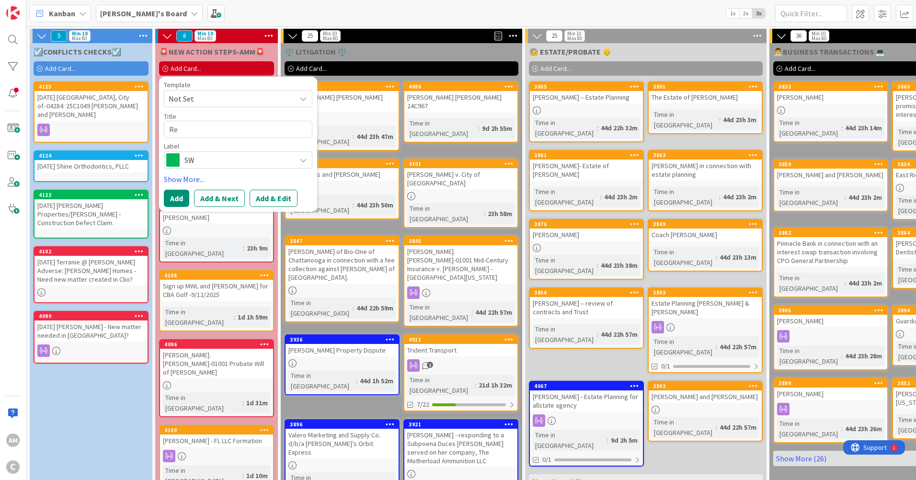
type textarea "Ref"
type textarea "x"
type textarea "Refe"
type textarea "x"
type textarea "Refer"
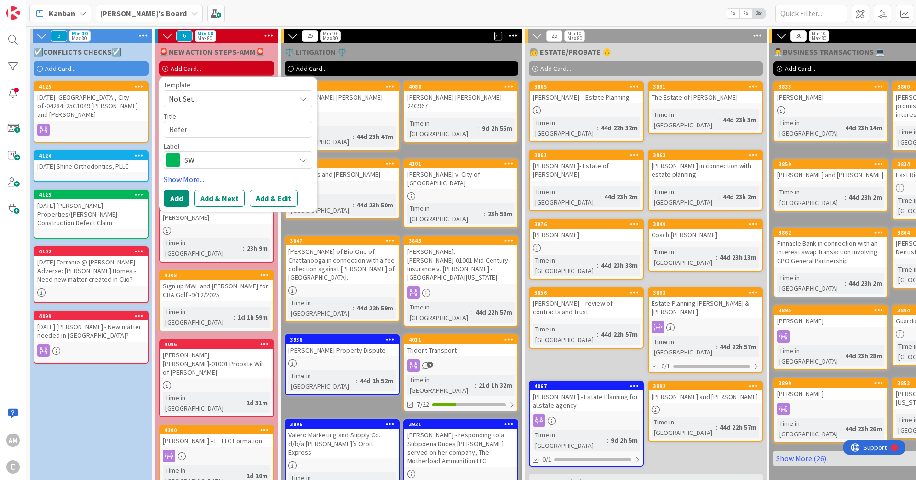
type textarea "x"
type textarea "Refer"
type textarea "x"
type textarea "Refer o"
type textarea "x"
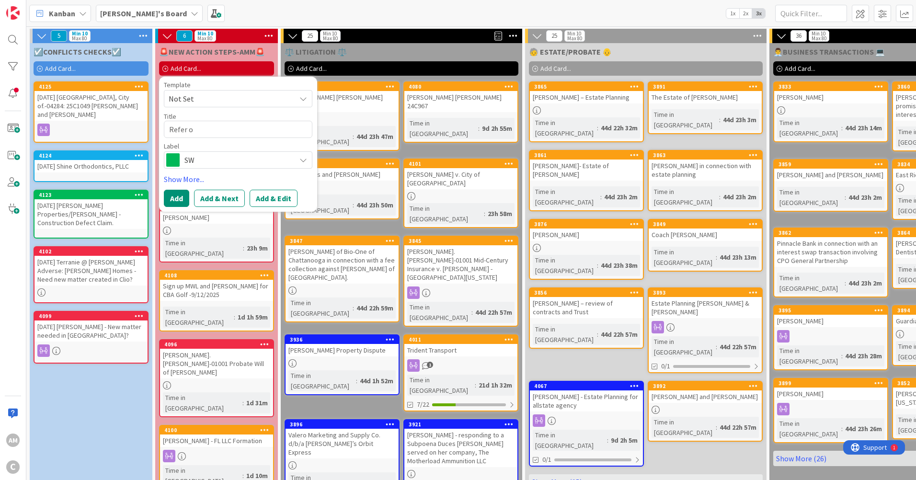
type textarea "Refer ou"
type textarea "x"
type textarea "Refer out"
type textarea "x"
type textarea "Refer out"
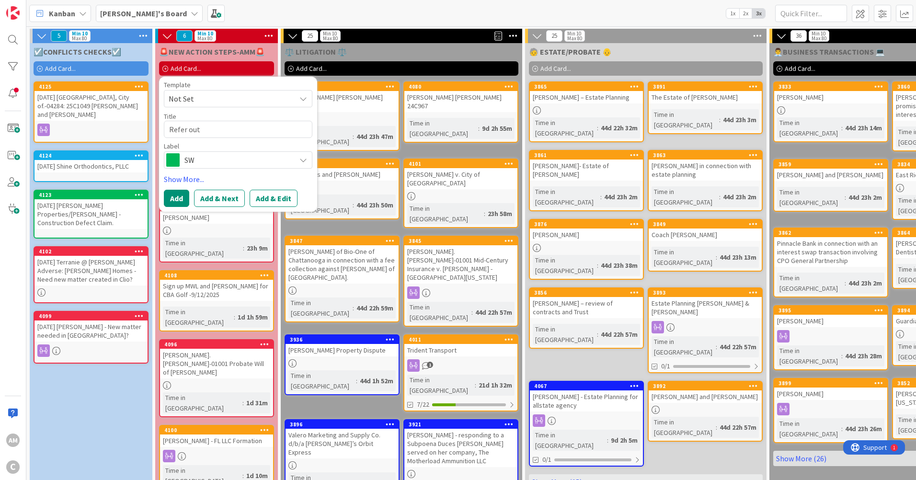
type textarea "x"
type textarea "Refer out R"
type textarea "x"
type textarea "Refer out Ru"
type textarea "x"
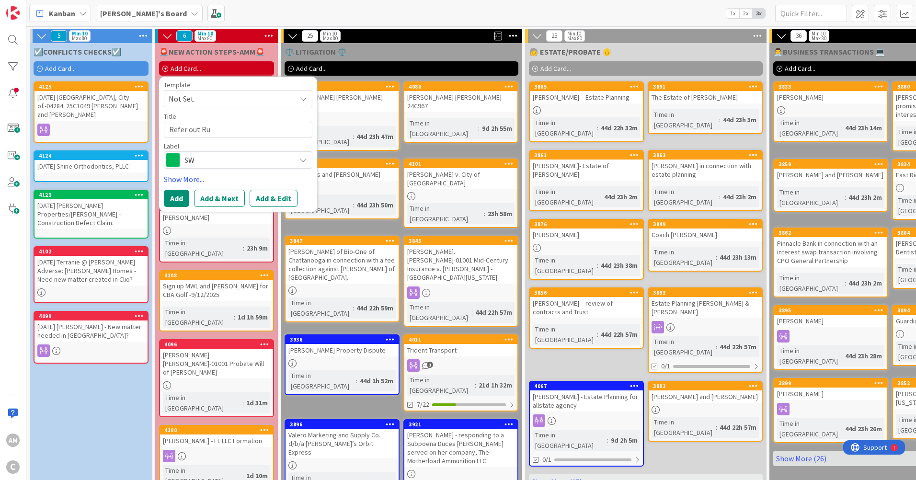
type textarea "Refer out Rus"
type textarea "x"
type textarea "Refer out [PERSON_NAME]"
type textarea "x"
type textarea "Refer out Russe"
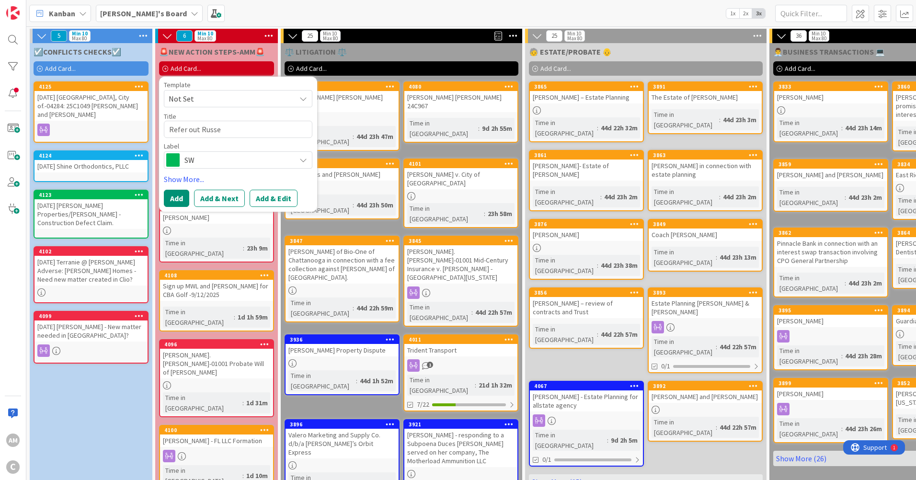
type textarea "x"
type textarea "Refer out [PERSON_NAME]"
type textarea "x"
type textarea "Refer out [PERSON_NAME]"
type textarea "x"
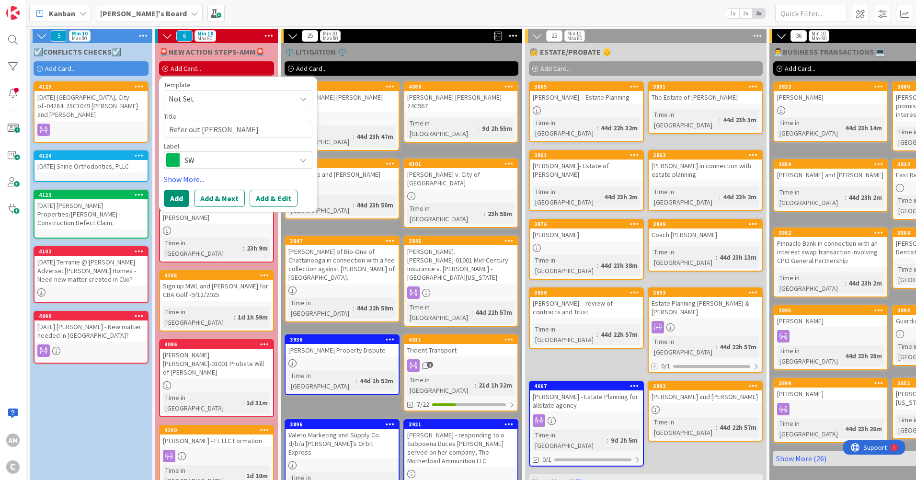
type textarea "Refer out [PERSON_NAME]"
type textarea "x"
type textarea "Refer out [PERSON_NAME] in"
type textarea "x"
type textarea "Refer out [PERSON_NAME] in C"
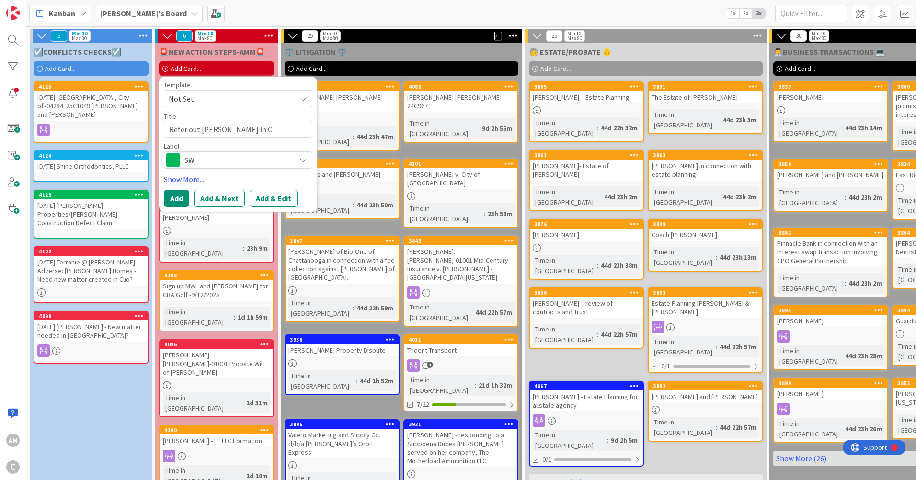
type textarea "x"
type textarea "Refer out [PERSON_NAME] in Cl"
type textarea "x"
type textarea "Refer out [PERSON_NAME] in Cli"
type textarea "x"
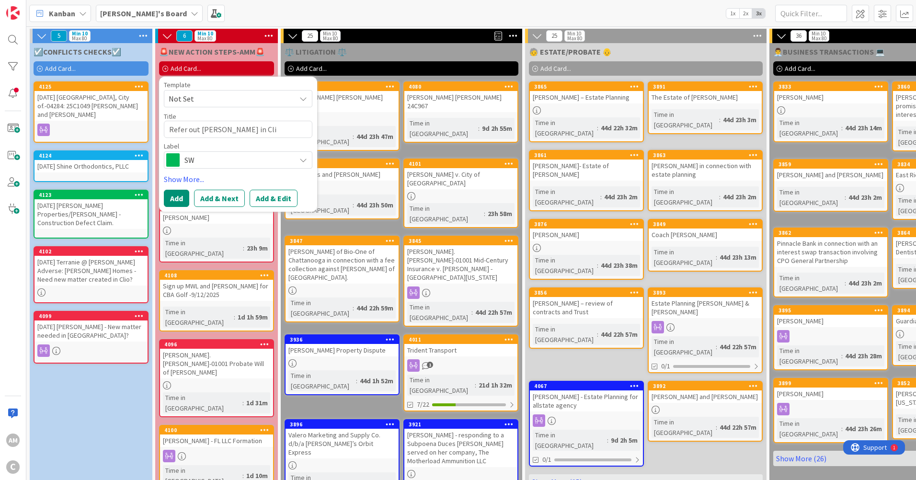
type textarea "Refer out [PERSON_NAME] in Clio"
type textarea "x"
type textarea "Refer out [PERSON_NAME] in Clio"
type textarea "x"
type textarea "Refer out [PERSON_NAME] in Clio G"
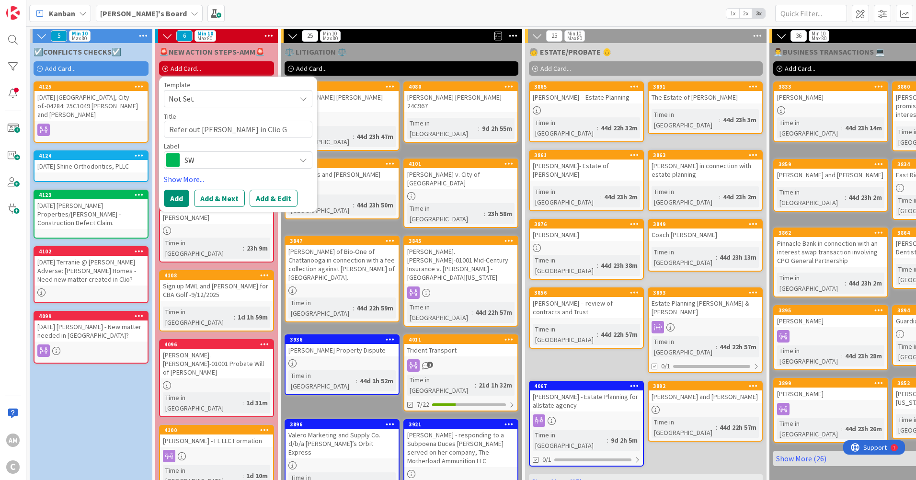
type textarea "x"
type textarea "Refer out [PERSON_NAME] in Clio Gr"
type textarea "x"
type textarea "Refer out [PERSON_NAME] in Clio Gro"
type textarea "x"
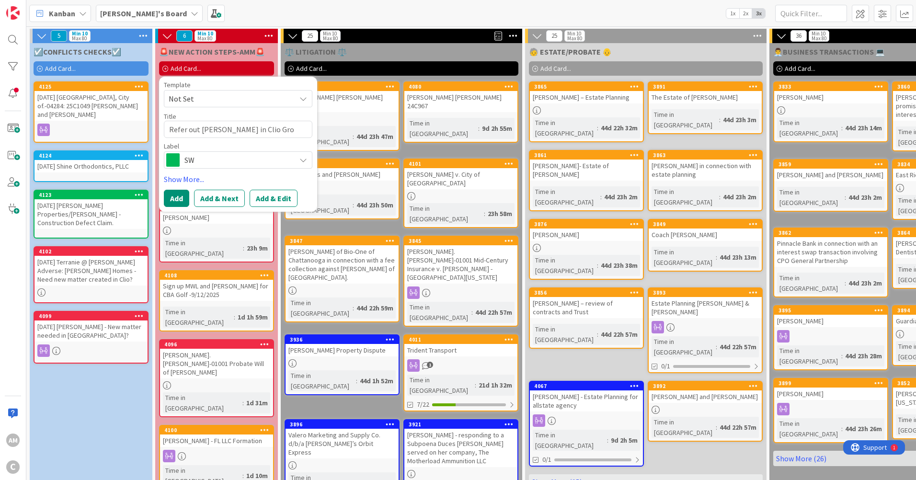
type textarea "Refer out [PERSON_NAME] in Clio Grow"
type textarea "x"
type textarea "Refer out [PERSON_NAME] in Clio Grow"
click at [249, 155] on span "SW" at bounding box center [237, 159] width 106 height 13
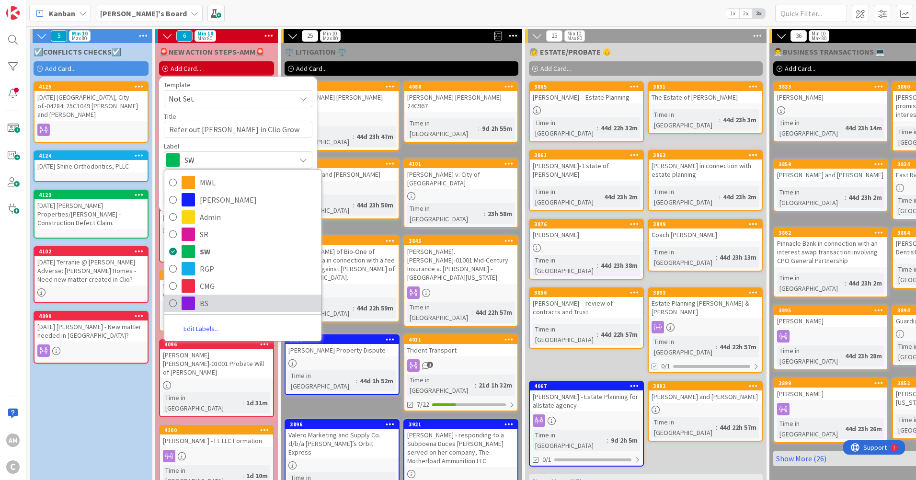
click at [223, 302] on span "BS" at bounding box center [258, 303] width 117 height 14
type textarea "x"
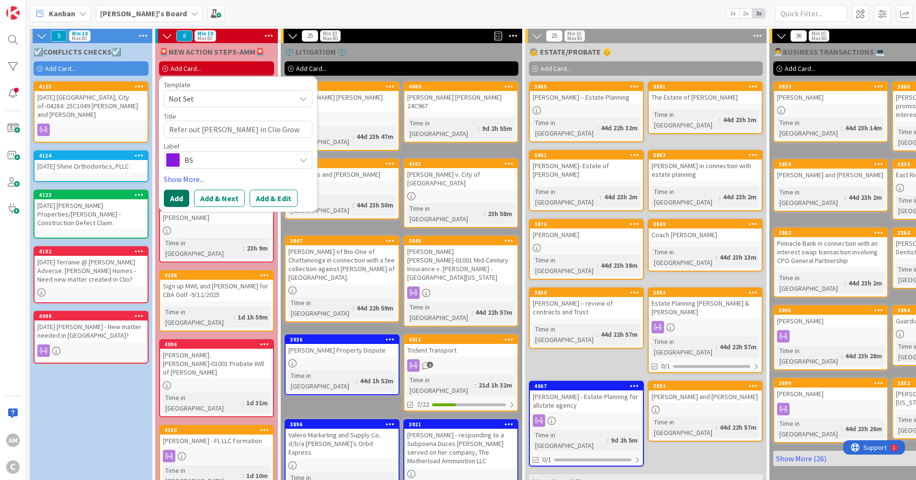
click at [183, 200] on button "Add" at bounding box center [176, 198] width 25 height 17
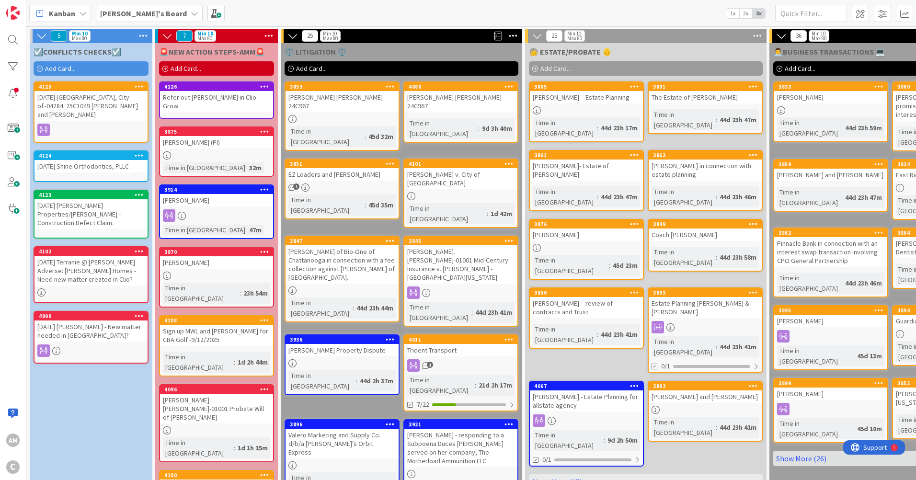
click at [253, 209] on div at bounding box center [216, 215] width 113 height 12
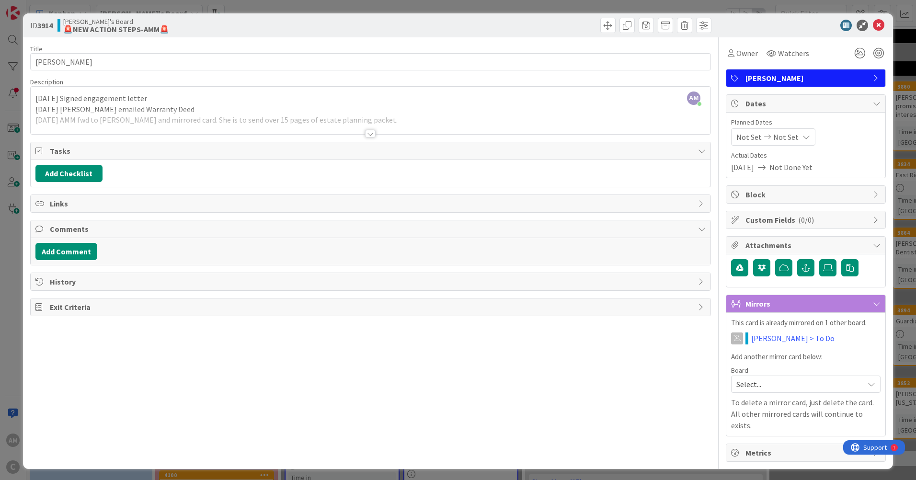
click at [618, 111] on div at bounding box center [371, 122] width 680 height 24
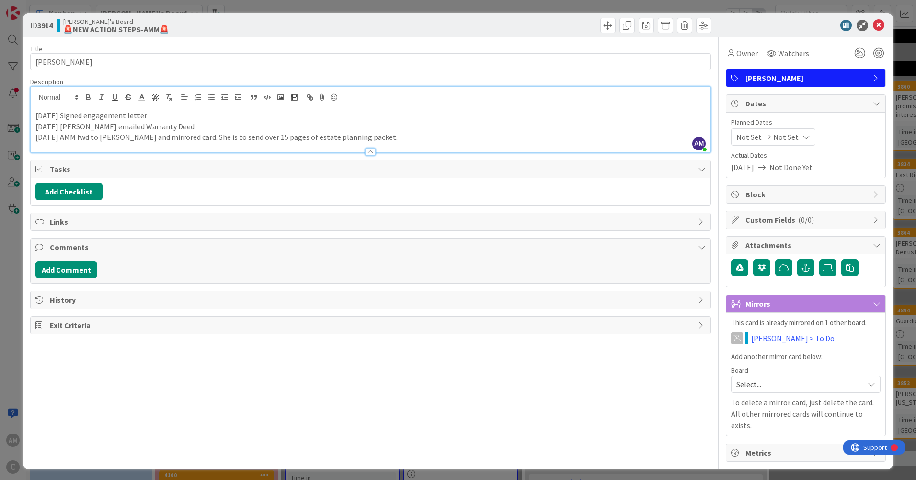
click at [507, 141] on p "[DATE] AMM fwd to [PERSON_NAME] and mirrored card. She is to send over 15 pages…" at bounding box center [370, 137] width 670 height 11
click at [874, 23] on icon at bounding box center [878, 25] width 11 height 11
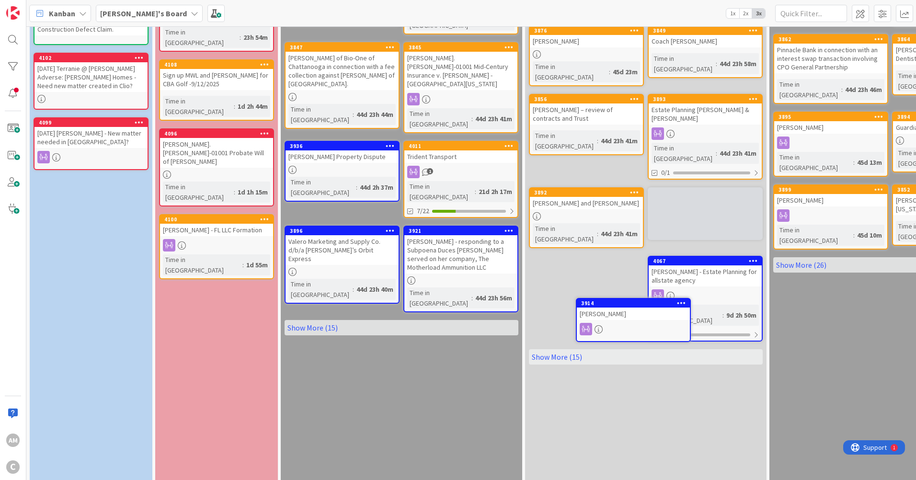
scroll to position [198, 0]
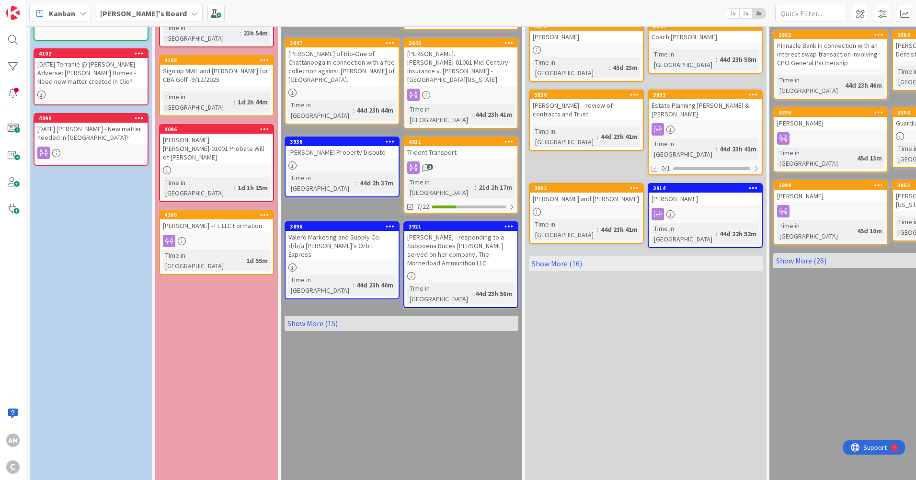
click at [567, 256] on link "Show More (16)" at bounding box center [646, 263] width 234 height 15
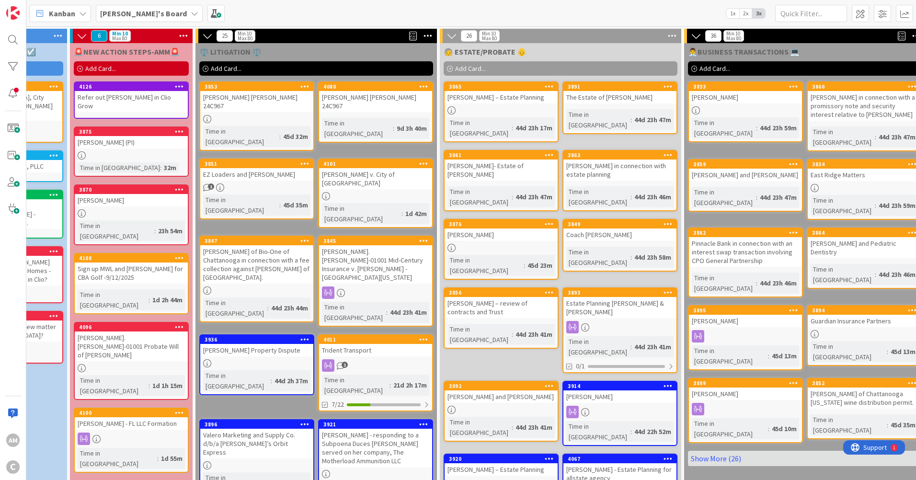
scroll to position [0, 0]
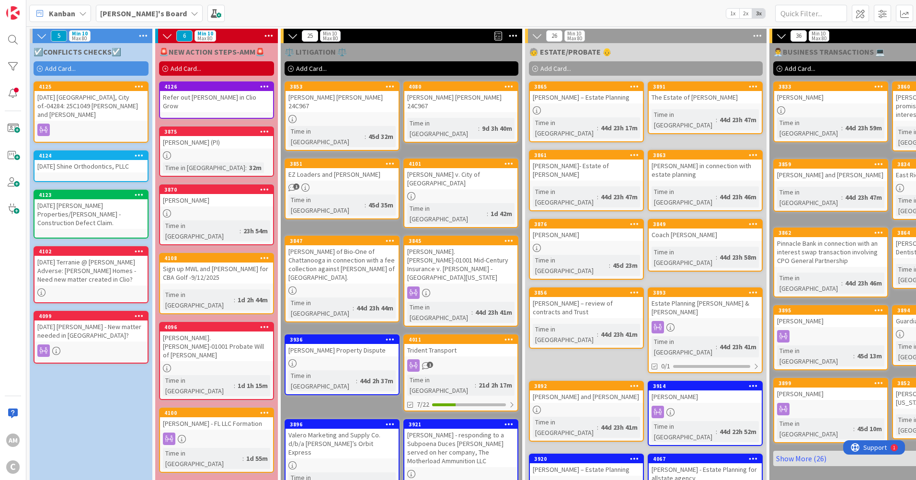
drag, startPoint x: 241, startPoint y: 139, endPoint x: 263, endPoint y: 125, distance: 26.2
click at [263, 128] on icon at bounding box center [264, 131] width 9 height 7
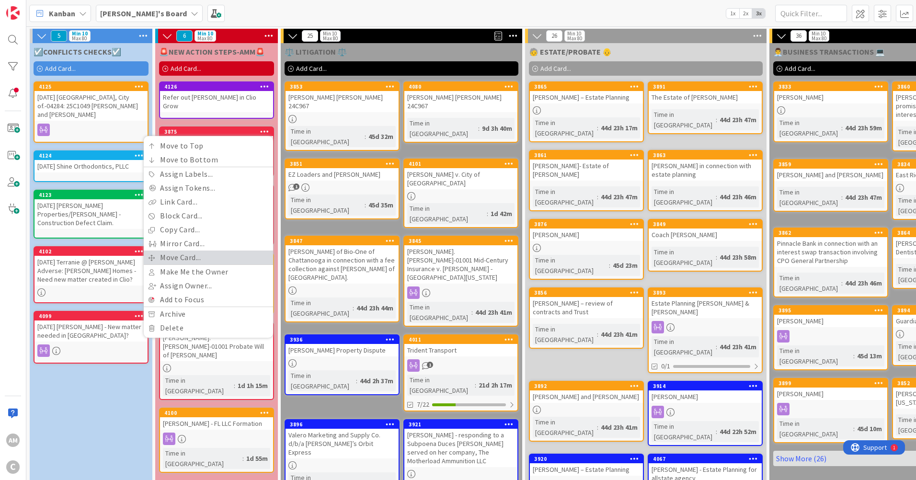
click at [193, 251] on link "Move Card..." at bounding box center [208, 257] width 129 height 14
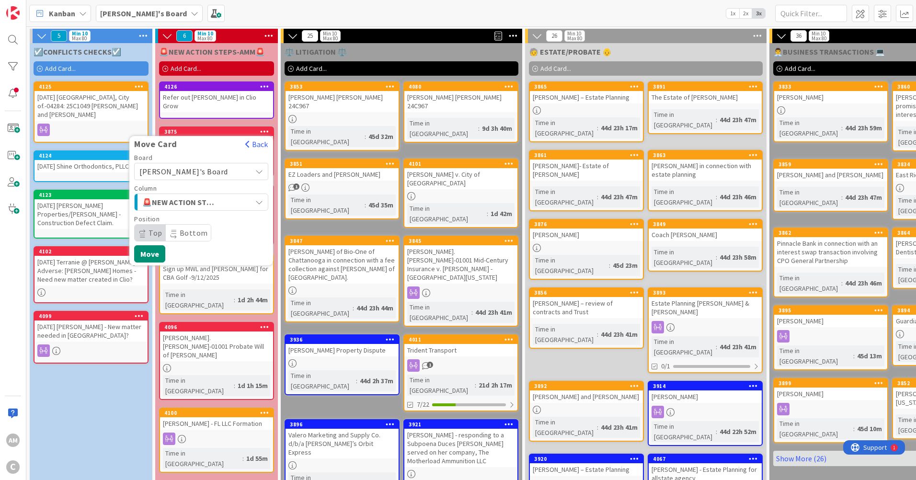
click at [254, 195] on button "🚨NEW ACTION STEPS-AMM🚨" at bounding box center [201, 201] width 134 height 17
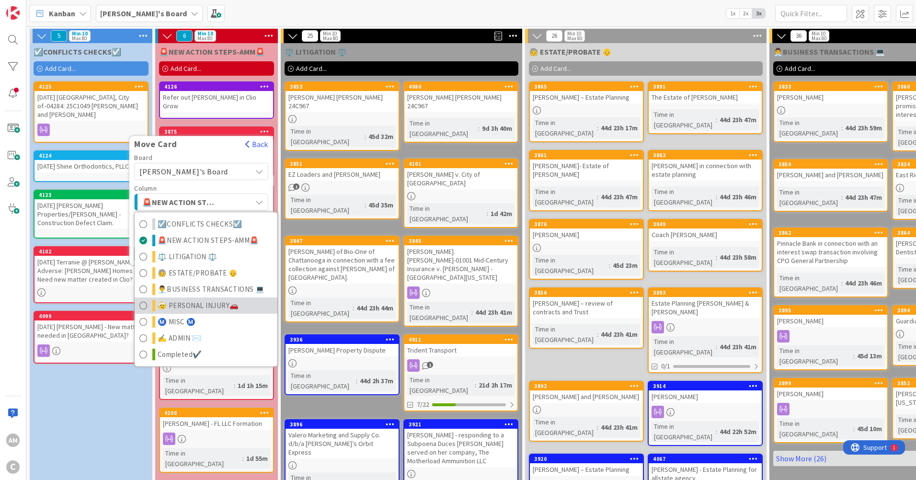
click at [192, 300] on span "🤕 PERSONAL INJURY🚗" at bounding box center [198, 305] width 81 height 11
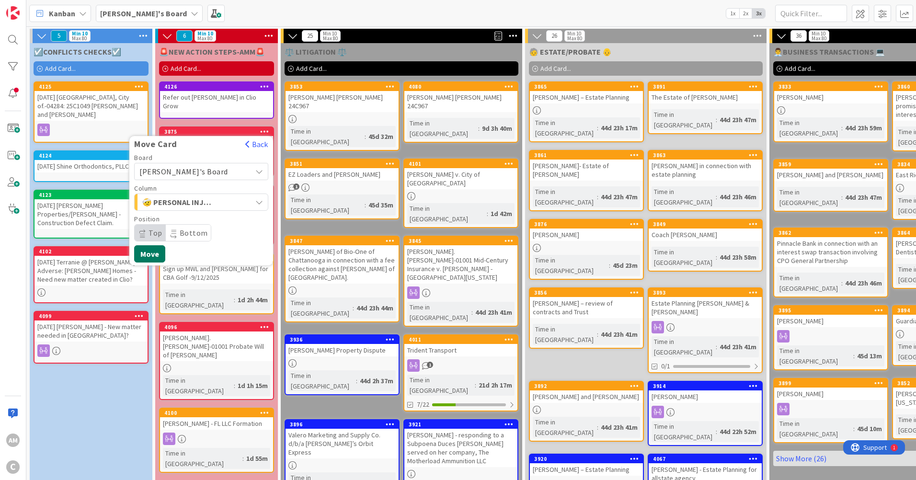
click at [154, 245] on button "Move" at bounding box center [149, 253] width 31 height 17
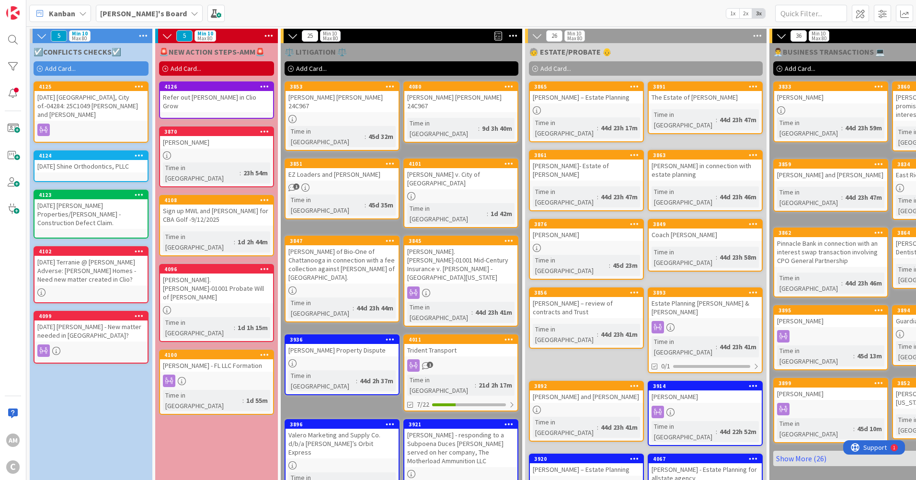
drag, startPoint x: 235, startPoint y: 153, endPoint x: 236, endPoint y: 139, distance: 13.9
click at [236, 139] on div "[PERSON_NAME]" at bounding box center [216, 142] width 113 height 12
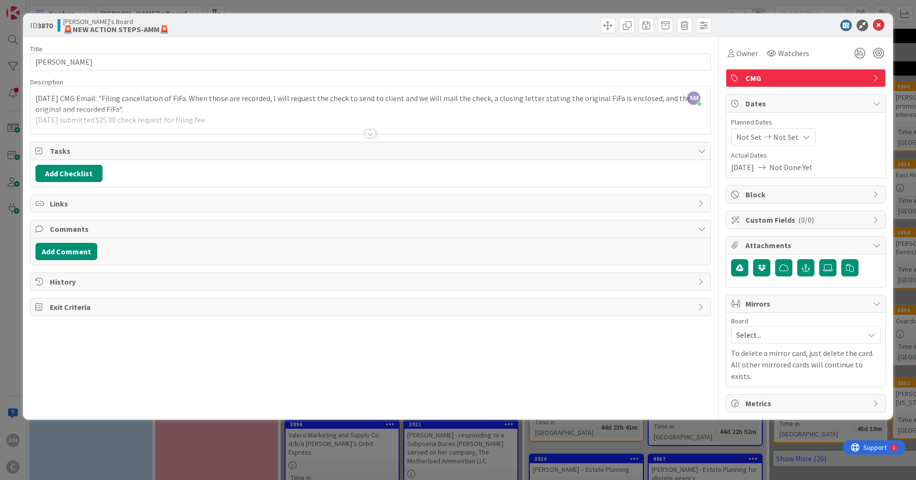
click at [305, 115] on div at bounding box center [371, 122] width 680 height 24
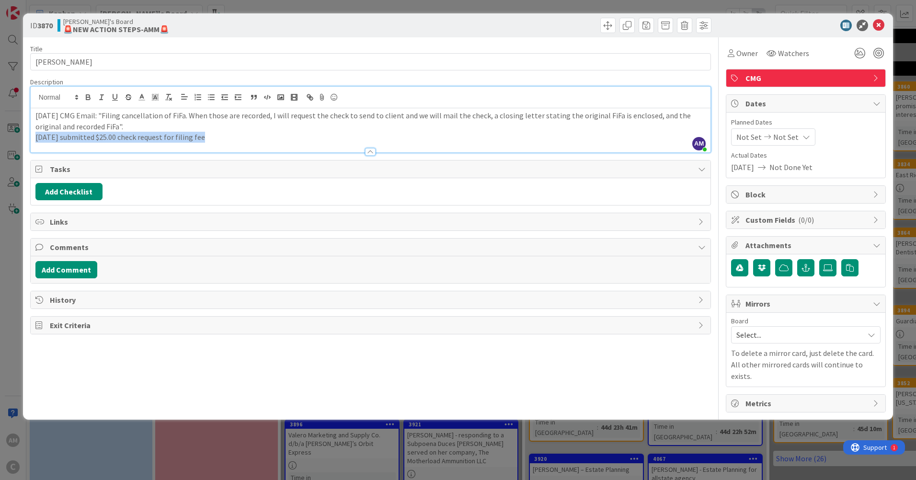
click at [241, 140] on div "Description AM [PERSON_NAME] just joined [DATE] CMG Email: "Filing cancellation…" at bounding box center [370, 115] width 680 height 75
click at [241, 140] on p "[DATE] submitted $25.00 check request for filing fee" at bounding box center [370, 137] width 670 height 11
click at [878, 27] on icon at bounding box center [878, 25] width 11 height 11
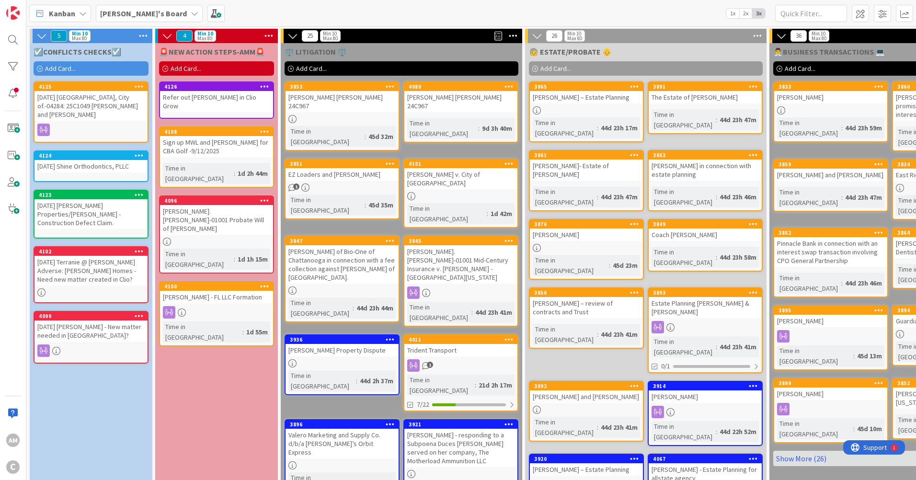
click at [245, 153] on link "4108 Sign up MWL and [PERSON_NAME] for CBA Golf -9/12/2025 Time in Column : 1d …" at bounding box center [216, 156] width 115 height 61
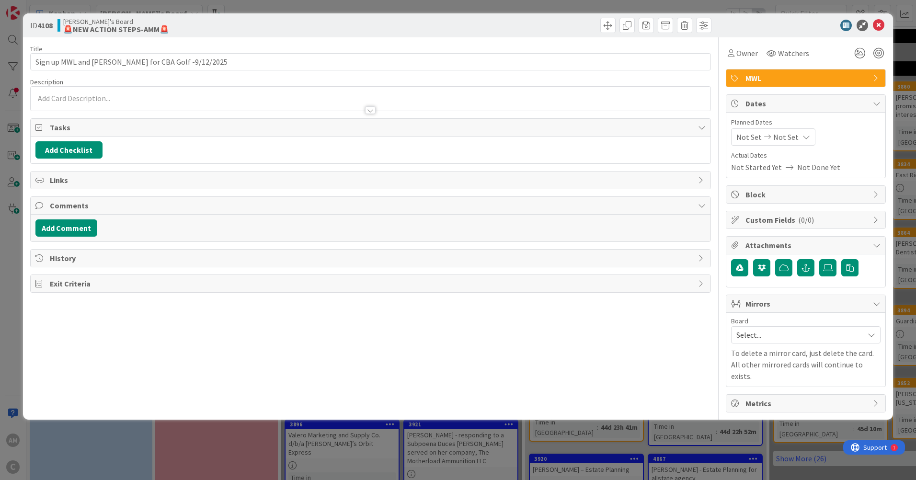
click at [134, 98] on p at bounding box center [370, 98] width 670 height 11
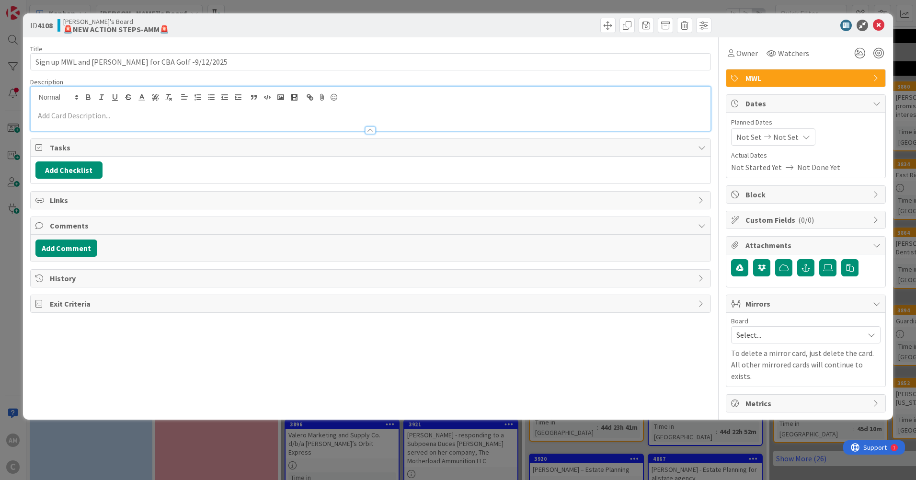
click at [154, 117] on p at bounding box center [370, 115] width 670 height 11
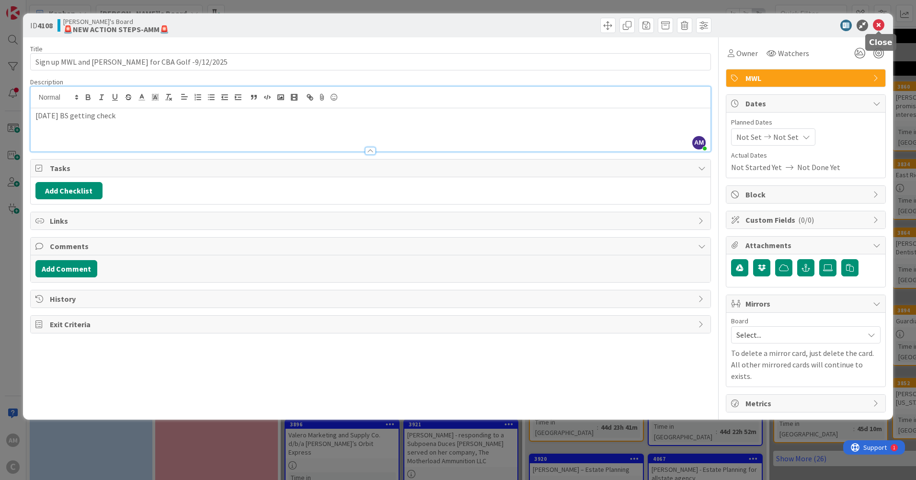
click at [882, 28] on icon at bounding box center [878, 25] width 11 height 11
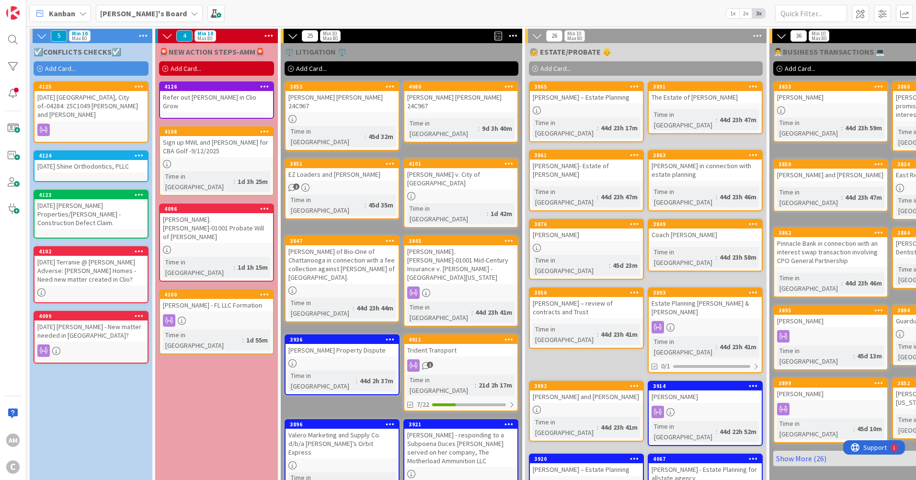
drag, startPoint x: 225, startPoint y: 284, endPoint x: 235, endPoint y: 284, distance: 10.5
click at [225, 314] on div at bounding box center [216, 320] width 113 height 12
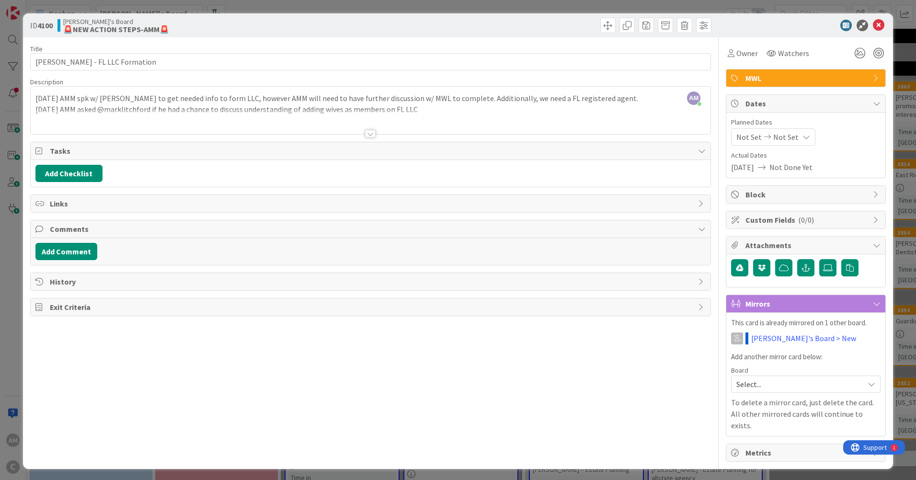
click at [373, 135] on div at bounding box center [370, 134] width 11 height 8
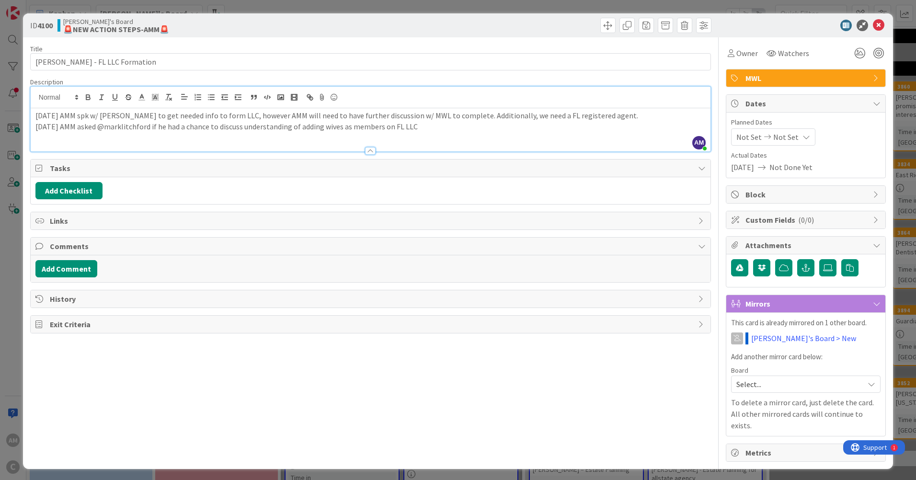
click at [506, 125] on p "[DATE] AMM asked @marklitchford if he had a chance to discuss understanding of …" at bounding box center [370, 126] width 670 height 11
click at [883, 23] on icon at bounding box center [878, 25] width 11 height 11
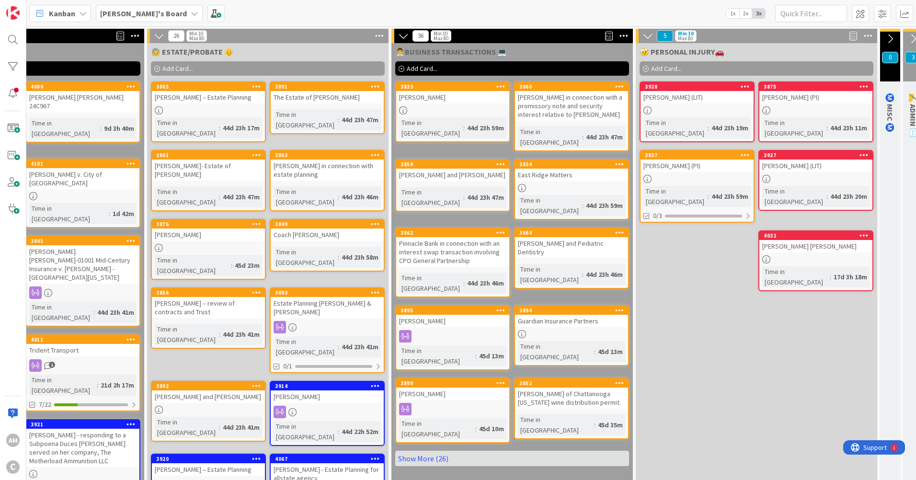
scroll to position [0, 567]
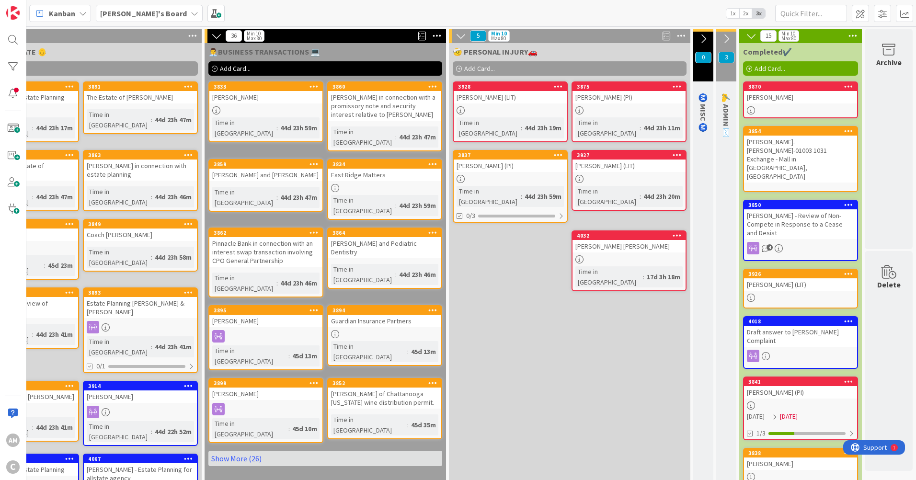
click at [517, 161] on link "3837 [PERSON_NAME] (PI) Time in Column : 44d 23h 59m 0/3" at bounding box center [510, 186] width 115 height 73
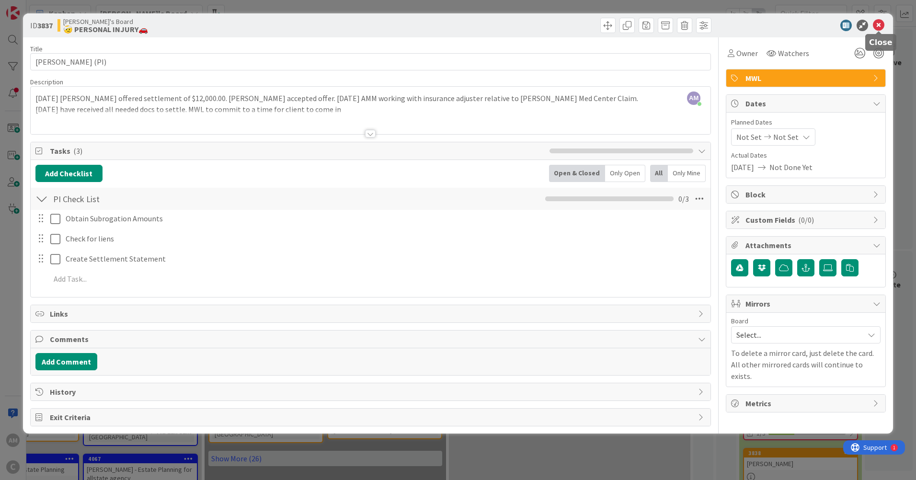
click at [884, 24] on icon at bounding box center [878, 25] width 11 height 11
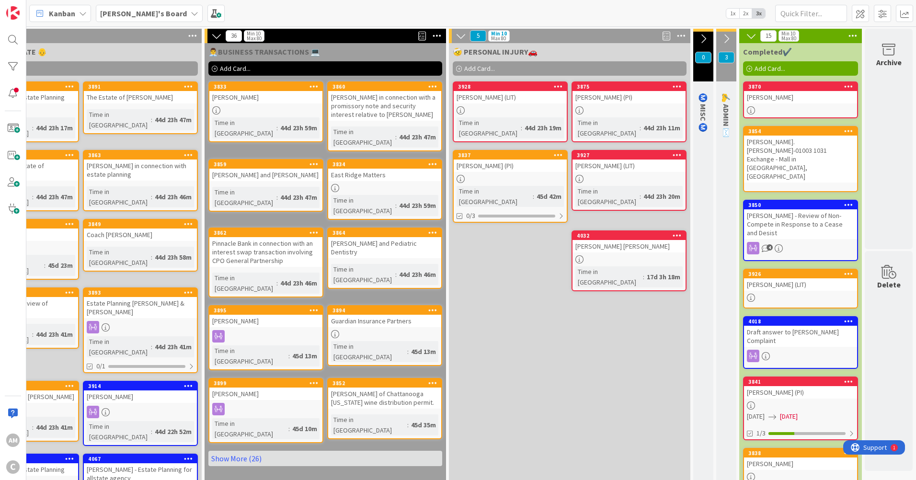
click at [561, 152] on div at bounding box center [557, 155] width 17 height 7
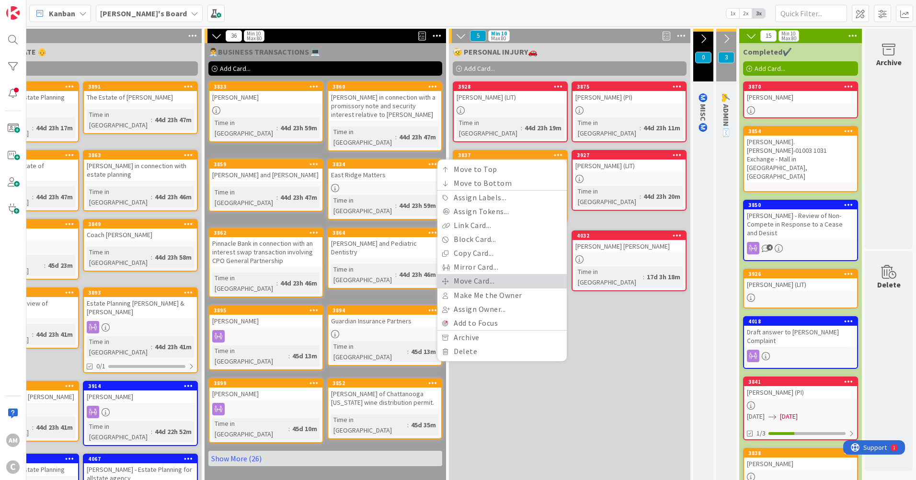
click at [489, 274] on link "Move Card..." at bounding box center [501, 281] width 129 height 14
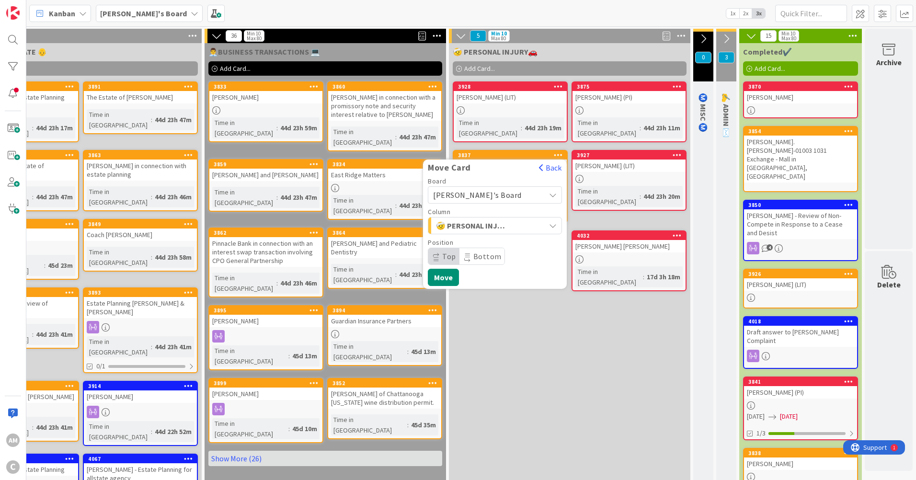
click at [518, 218] on div "🤕 PERSONAL INJURY🚗" at bounding box center [489, 225] width 112 height 15
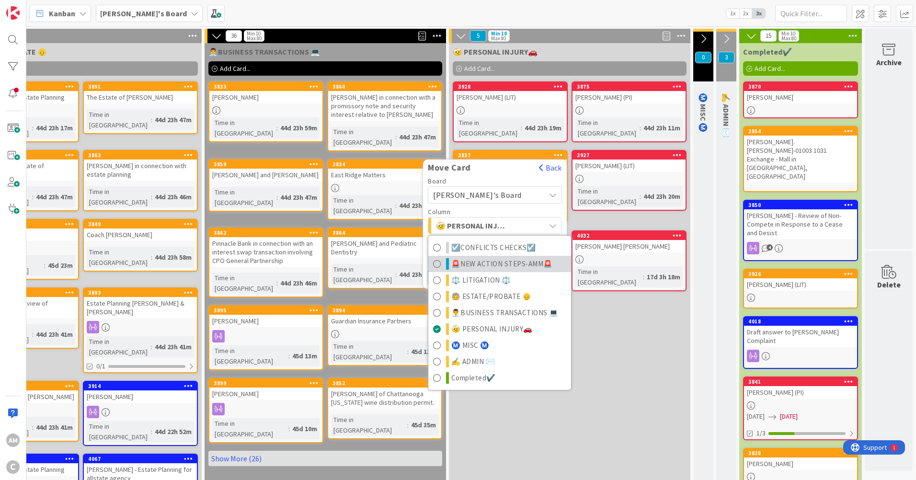
click at [482, 258] on span "🚨NEW ACTION STEPS-AMM🚨" at bounding box center [502, 263] width 102 height 11
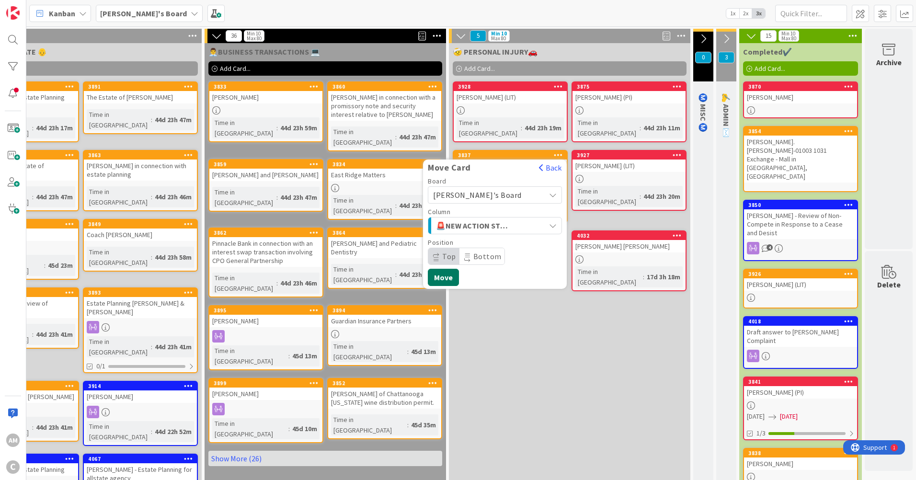
click at [451, 269] on button "Move" at bounding box center [443, 277] width 31 height 17
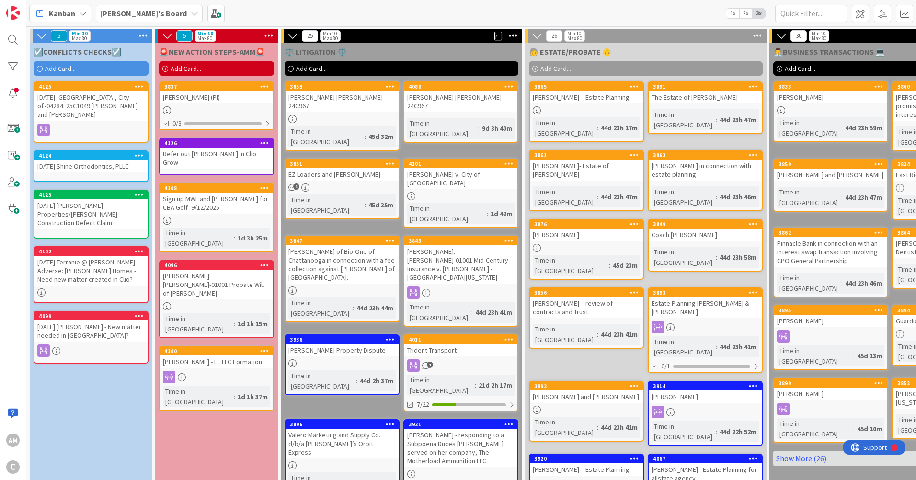
click at [226, 104] on link "3837 [PERSON_NAME] (PI) 0/3" at bounding box center [216, 105] width 115 height 49
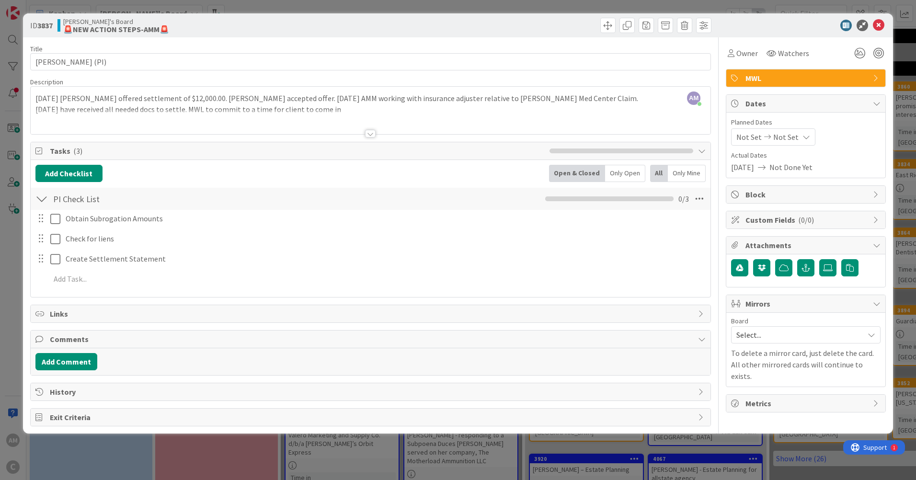
click at [371, 132] on div at bounding box center [370, 134] width 11 height 8
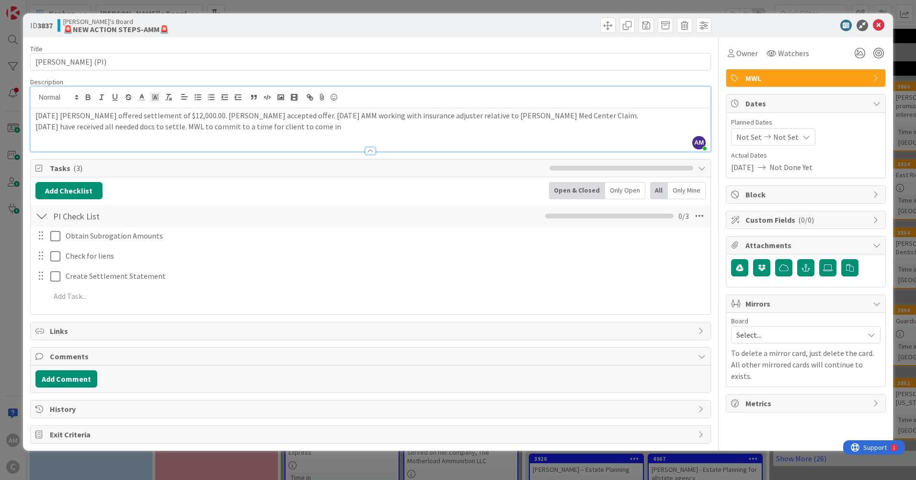
click at [384, 124] on p "[DATE] have received all needed docs to settle. MWL to commit to a time for cli…" at bounding box center [370, 126] width 670 height 11
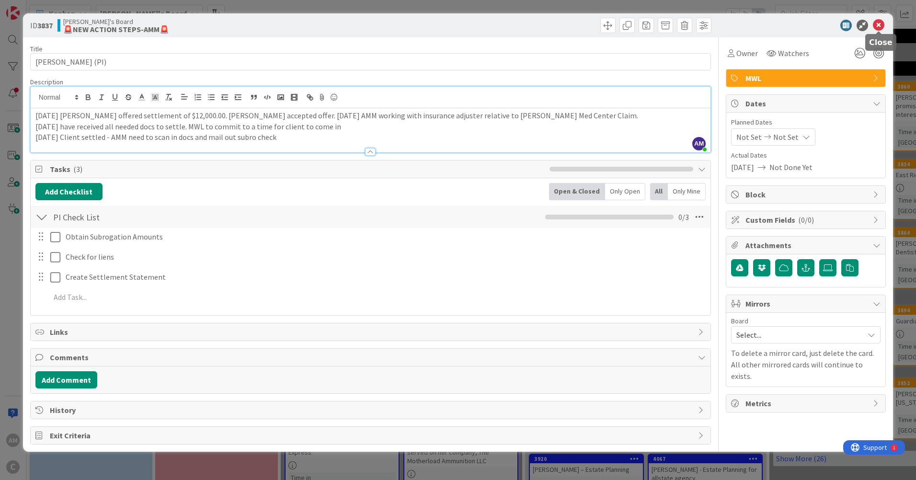
click at [882, 23] on icon at bounding box center [878, 25] width 11 height 11
